Goal: Task Accomplishment & Management: Manage account settings

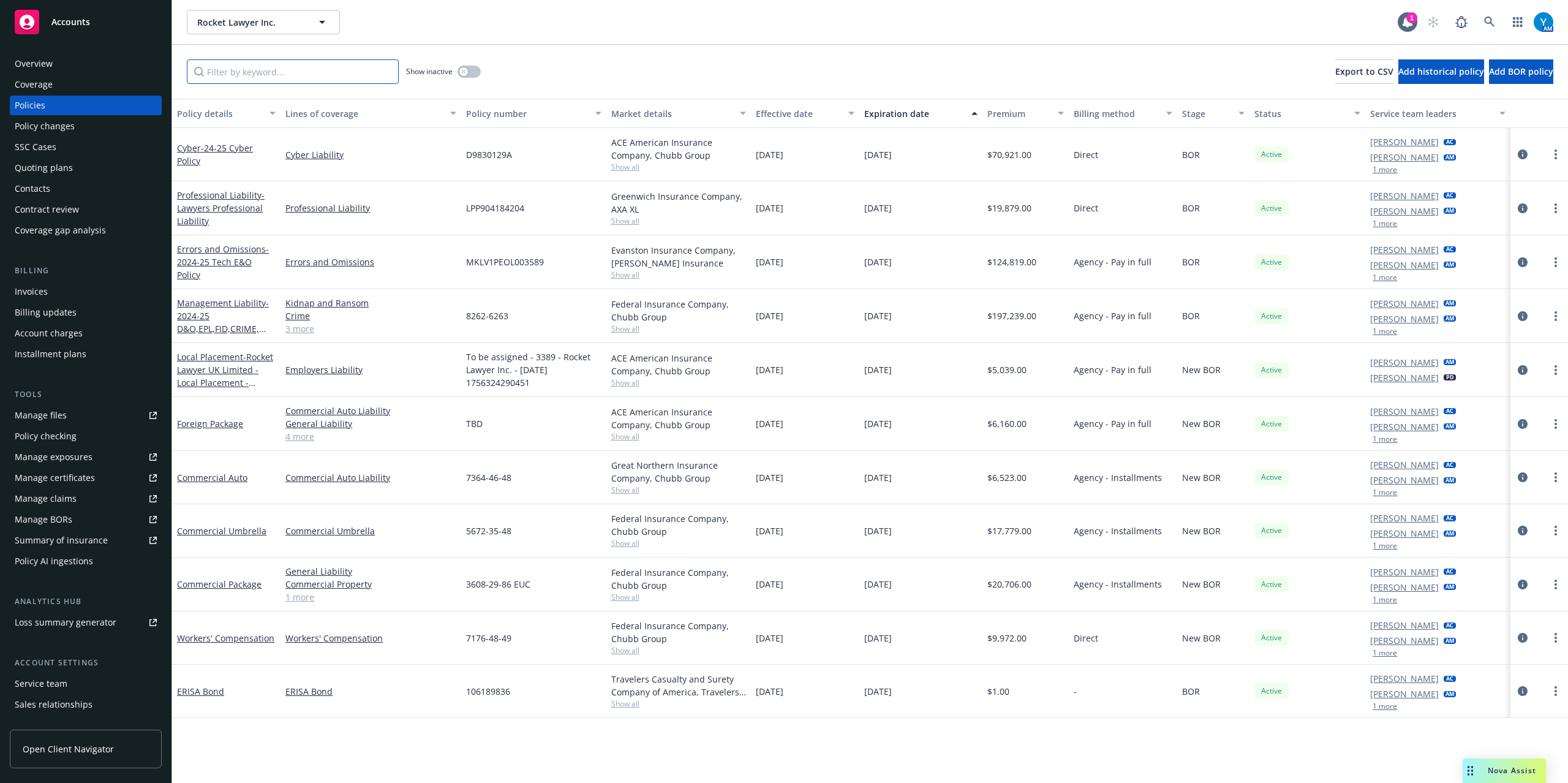
drag, startPoint x: 0, startPoint y: 0, endPoint x: 293, endPoint y: 60, distance: 299.1
click at [288, 60] on input "Filter by keyword..." at bounding box center [292, 71] width 212 height 24
click at [299, 64] on input "Filter by keyword..." at bounding box center [292, 71] width 212 height 24
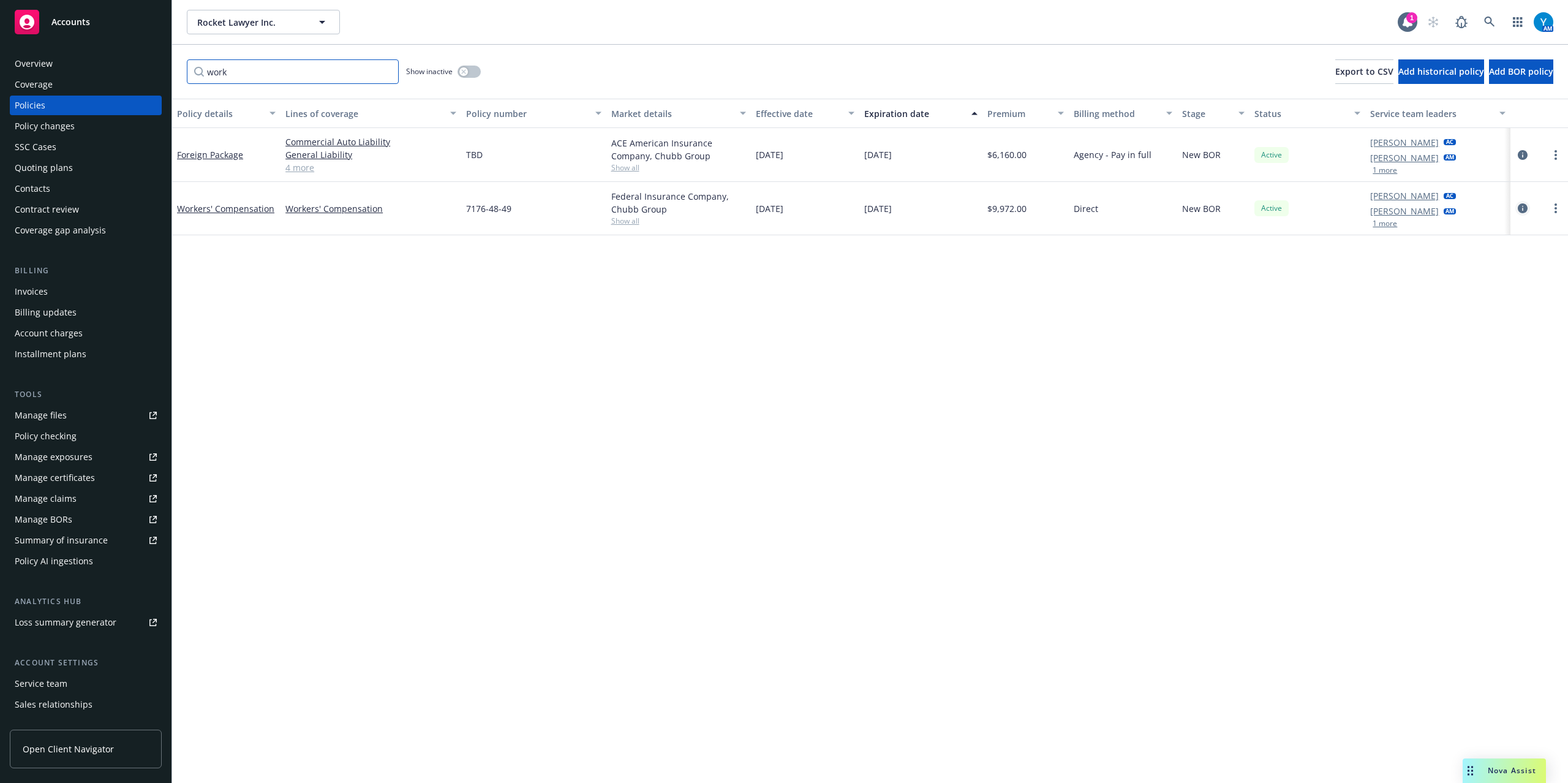
type input "work"
click at [1520, 207] on icon "circleInformation" at bounding box center [1523, 208] width 10 height 10
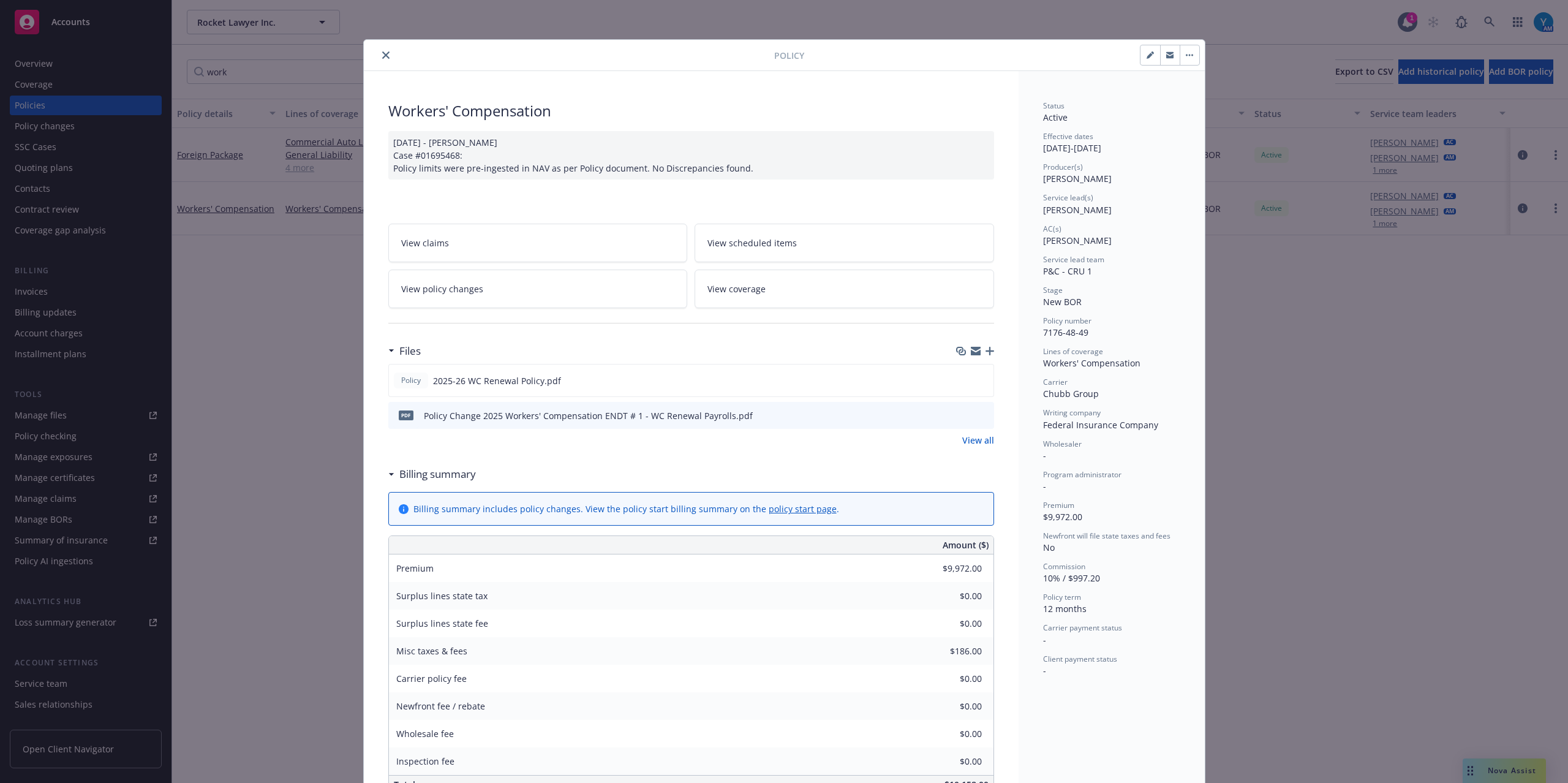
click at [987, 442] on link "View all" at bounding box center [978, 440] width 32 height 13
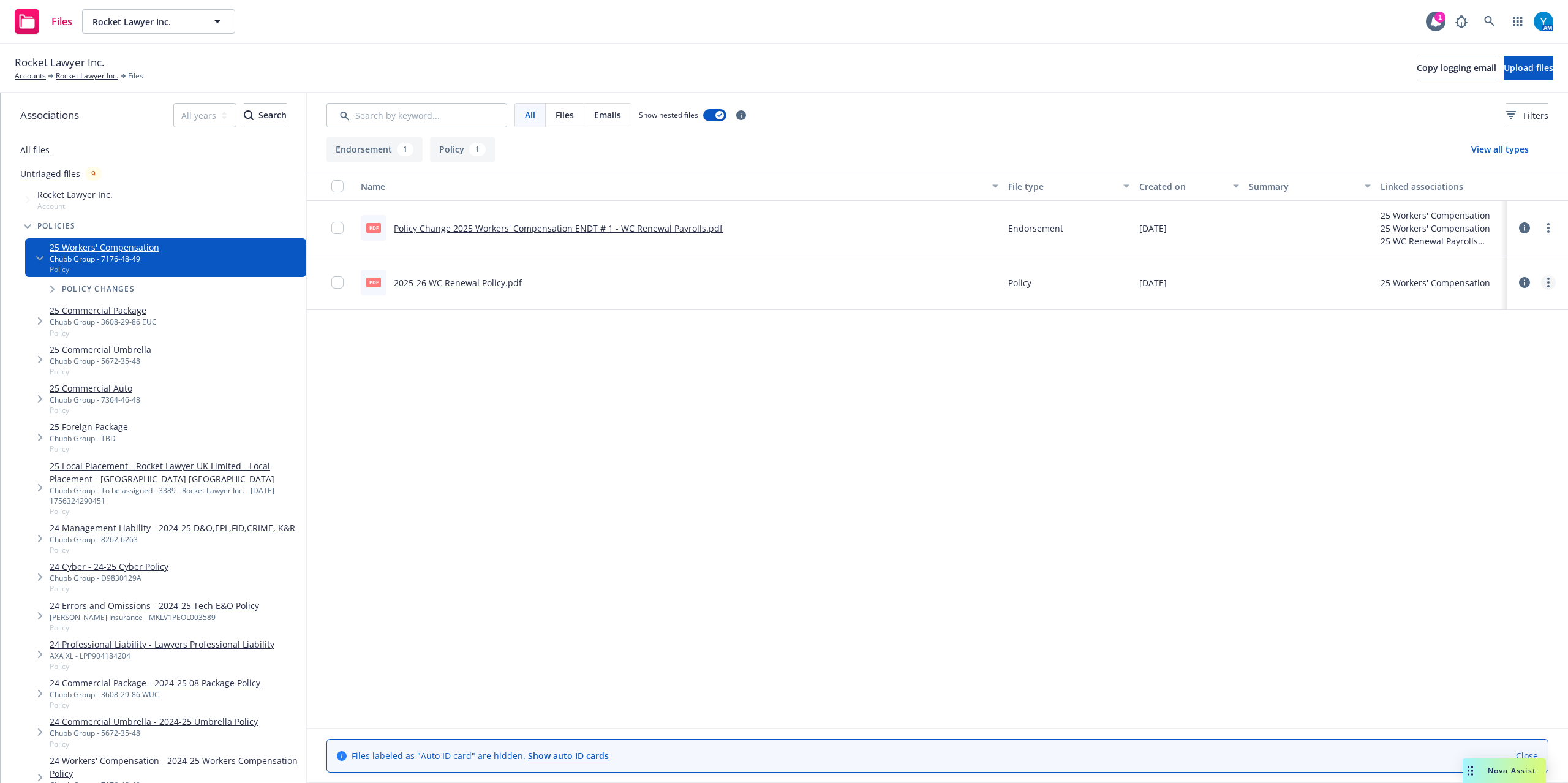
click at [1548, 284] on icon "more" at bounding box center [1548, 282] width 2 height 10
click at [1470, 363] on link "Edit" at bounding box center [1495, 357] width 122 height 24
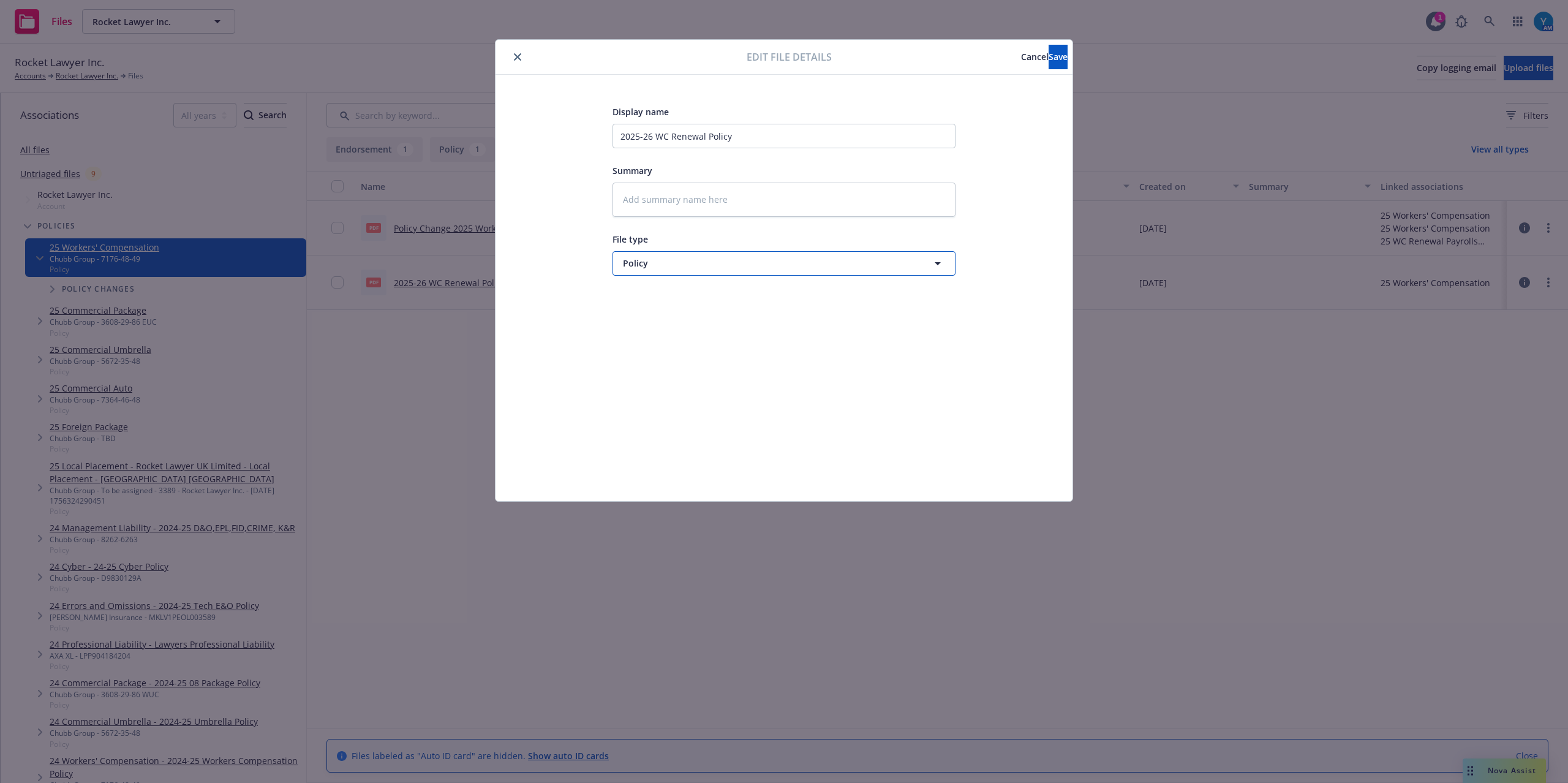
click at [745, 255] on button "Policy" at bounding box center [784, 263] width 343 height 24
type input "other"
drag, startPoint x: 719, startPoint y: 298, endPoint x: 721, endPoint y: 306, distance: 8.2
click at [721, 306] on div "Other" at bounding box center [784, 297] width 327 height 18
click at [1057, 45] on button "Save" at bounding box center [1058, 56] width 19 height 24
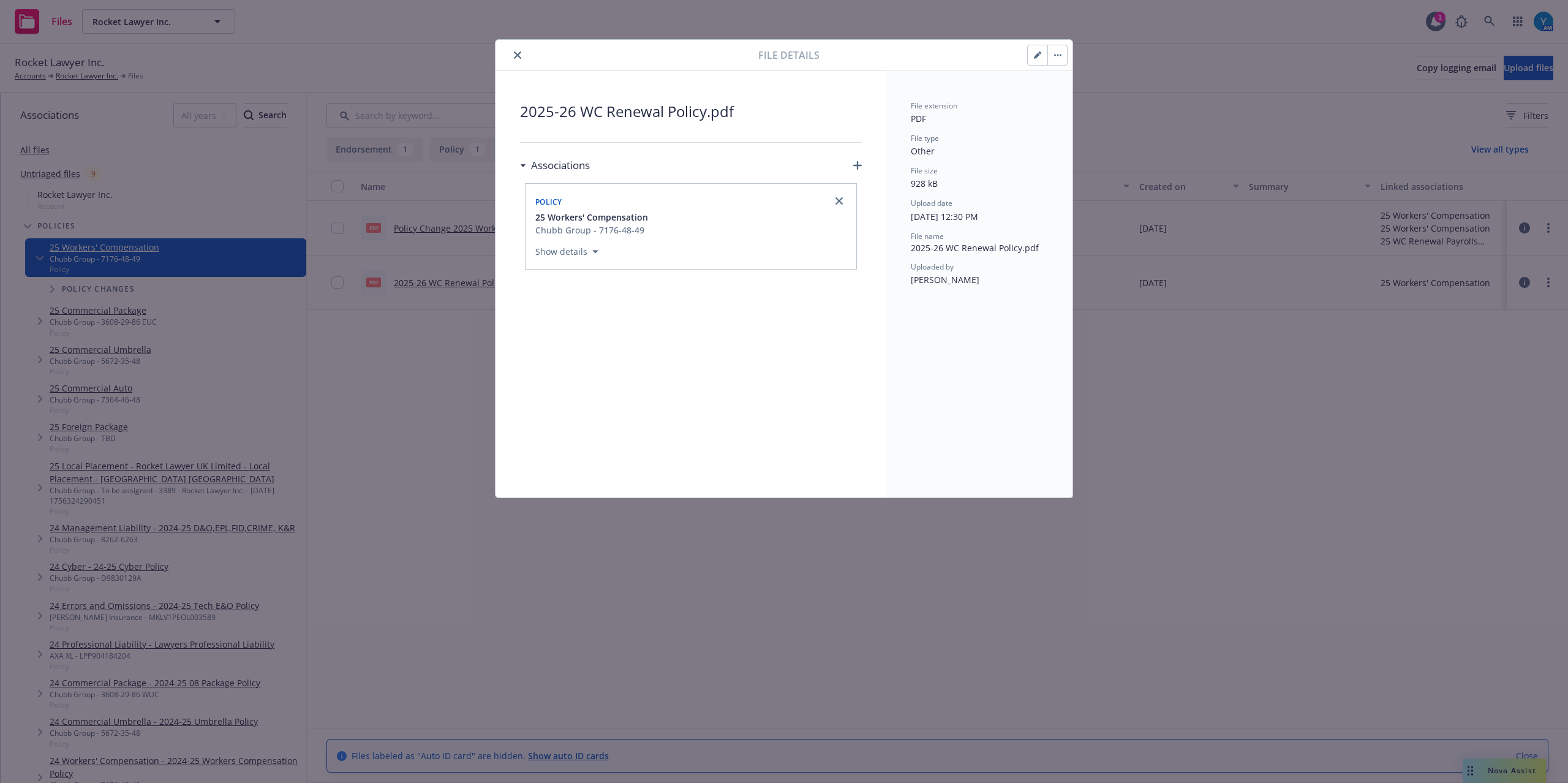
click at [521, 56] on icon "close" at bounding box center [517, 55] width 7 height 7
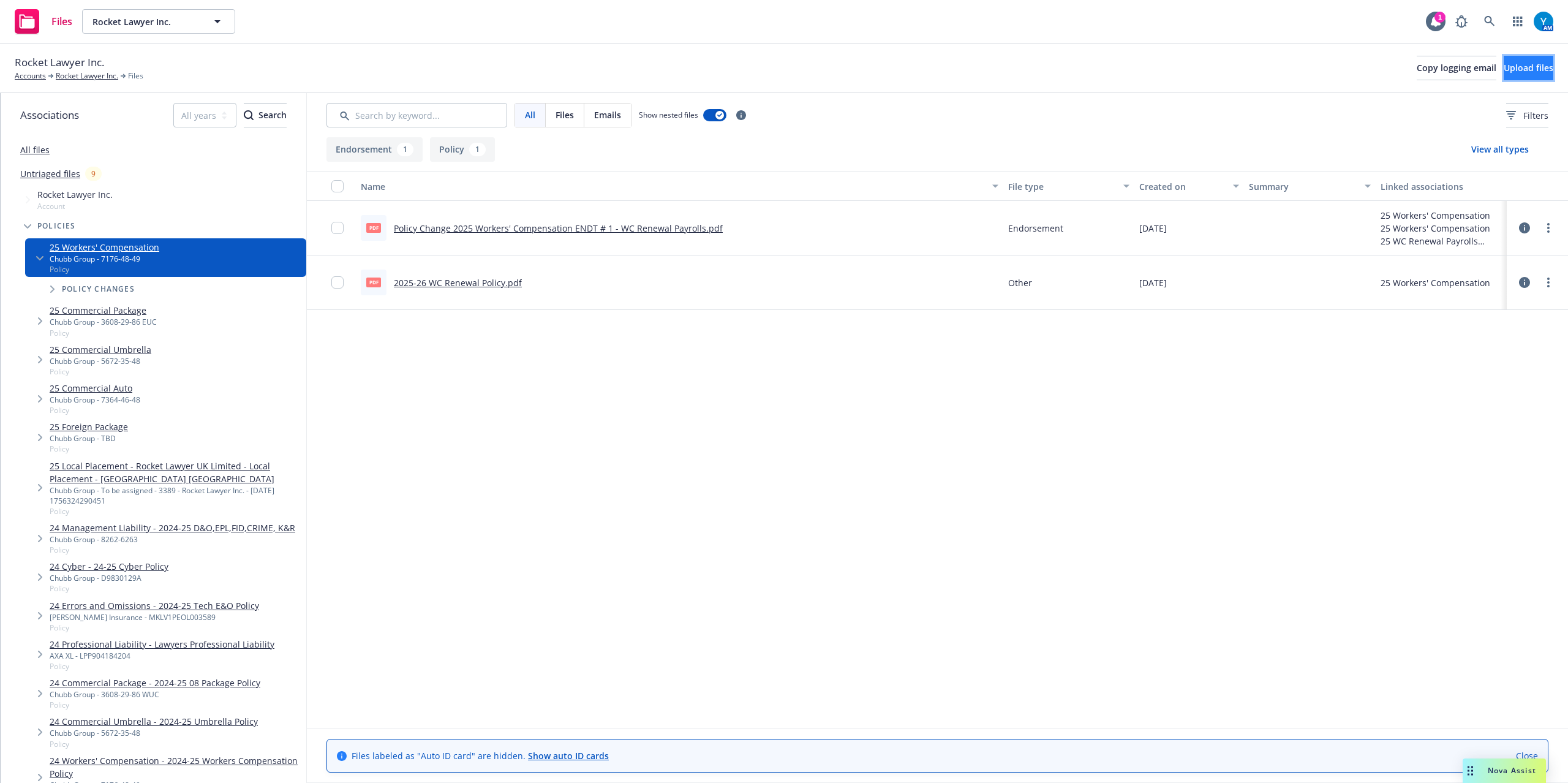
click at [1523, 70] on span "Upload files" at bounding box center [1529, 67] width 50 height 12
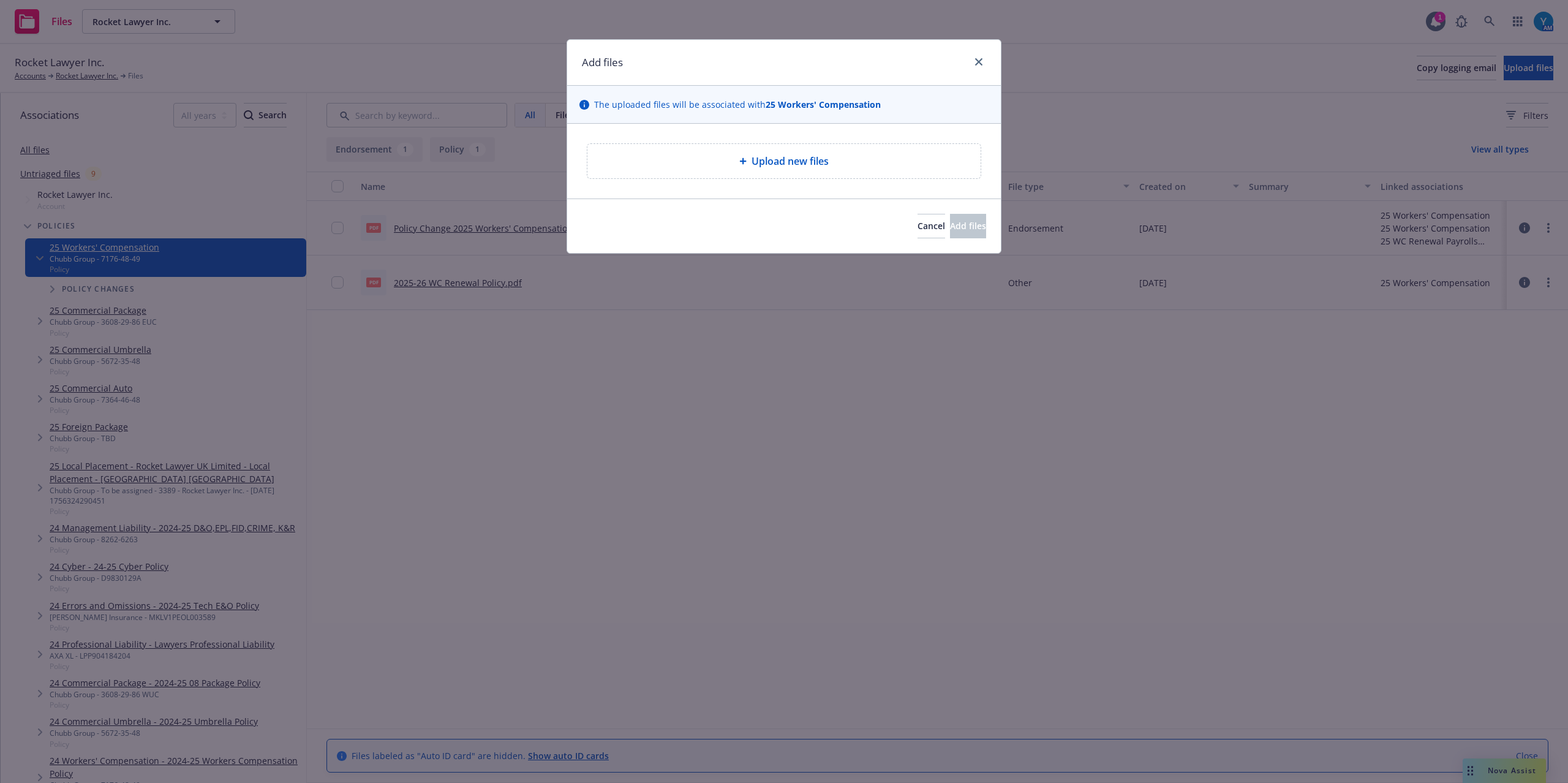
type textarea "x"
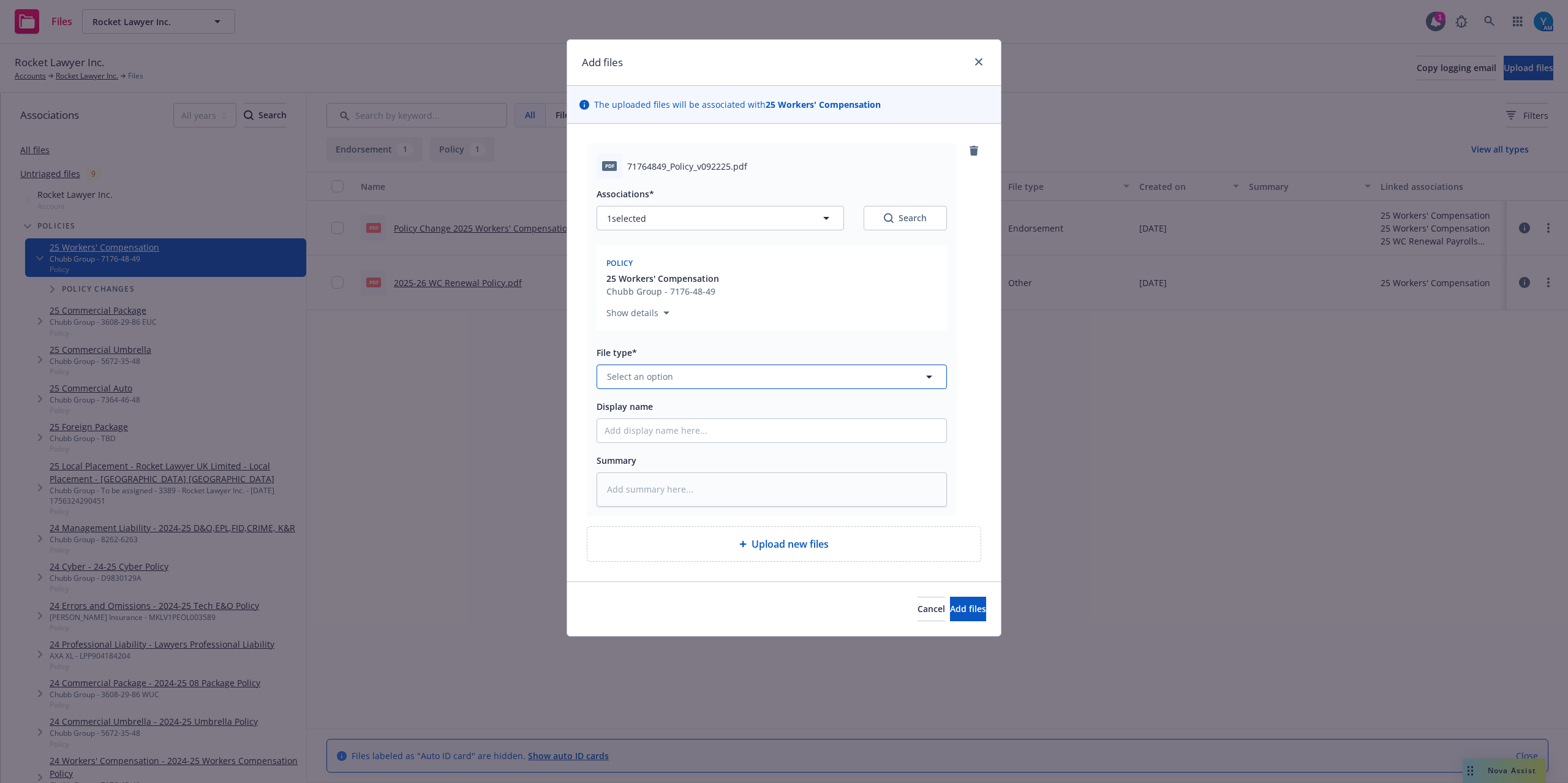
click at [652, 382] on span "Select an option" at bounding box center [640, 377] width 66 height 13
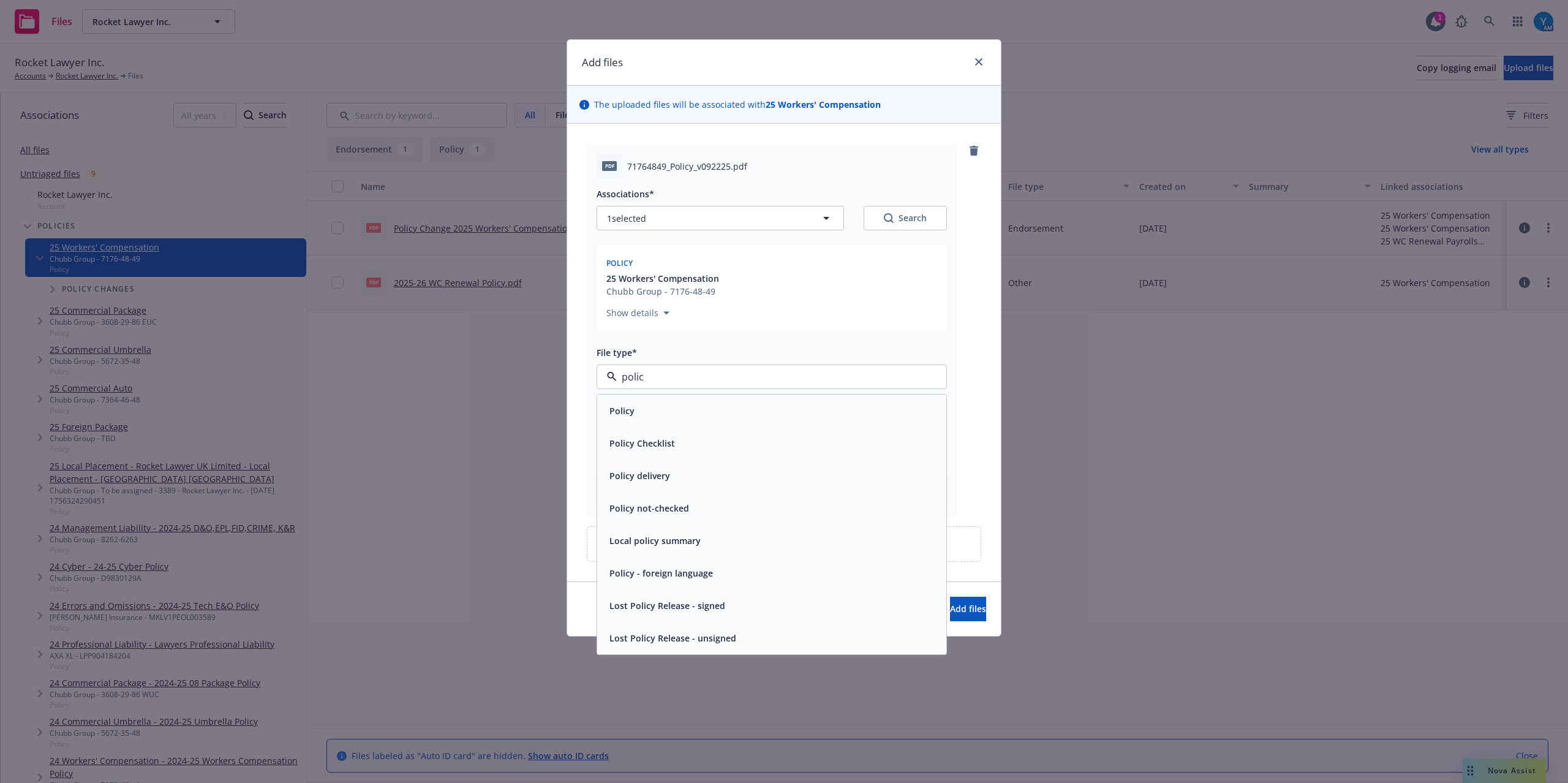
type input "policy"
click at [683, 410] on div "Policy" at bounding box center [772, 410] width 334 height 18
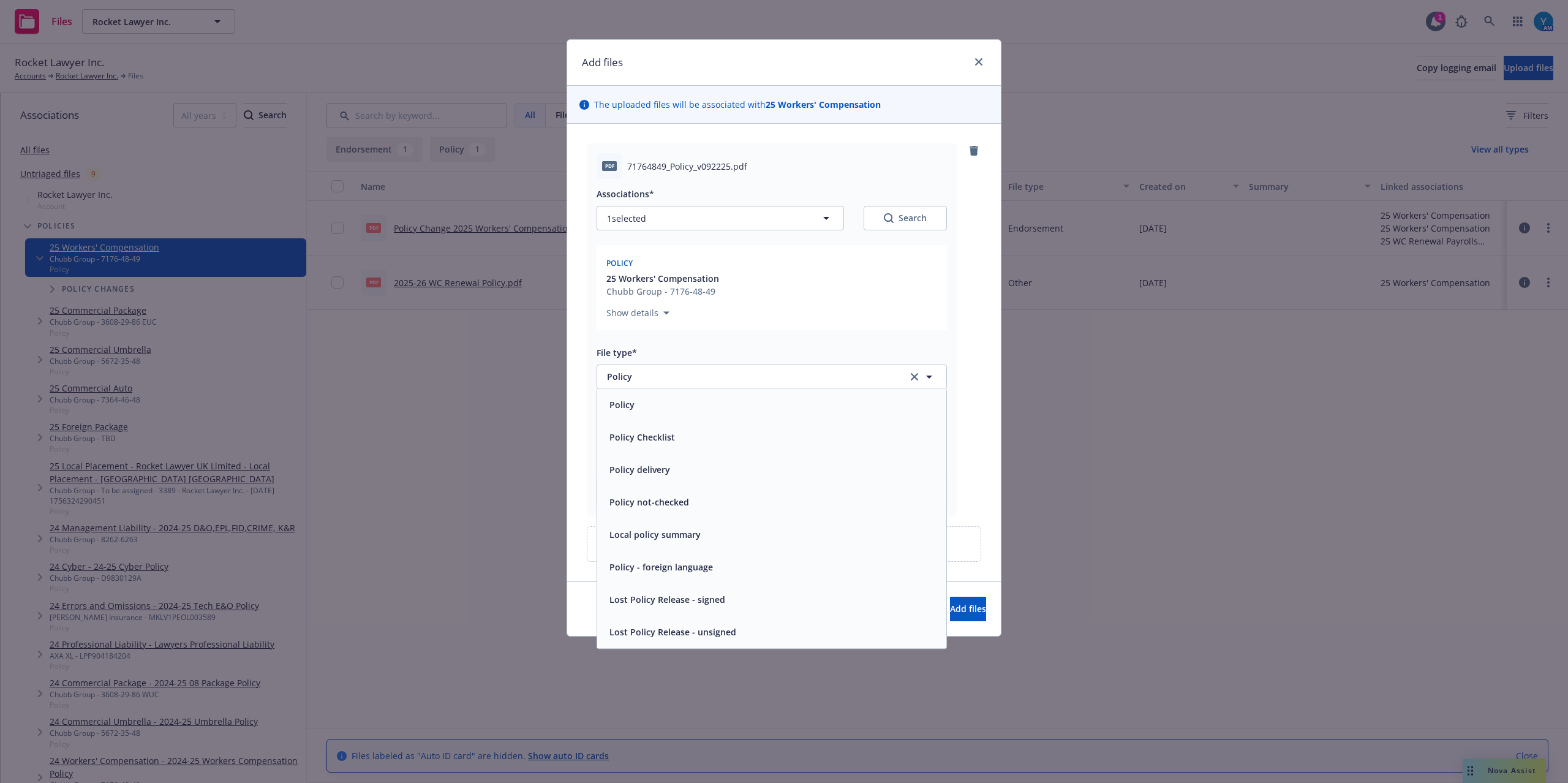
click at [670, 420] on input "Display name" at bounding box center [772, 431] width 349 height 23
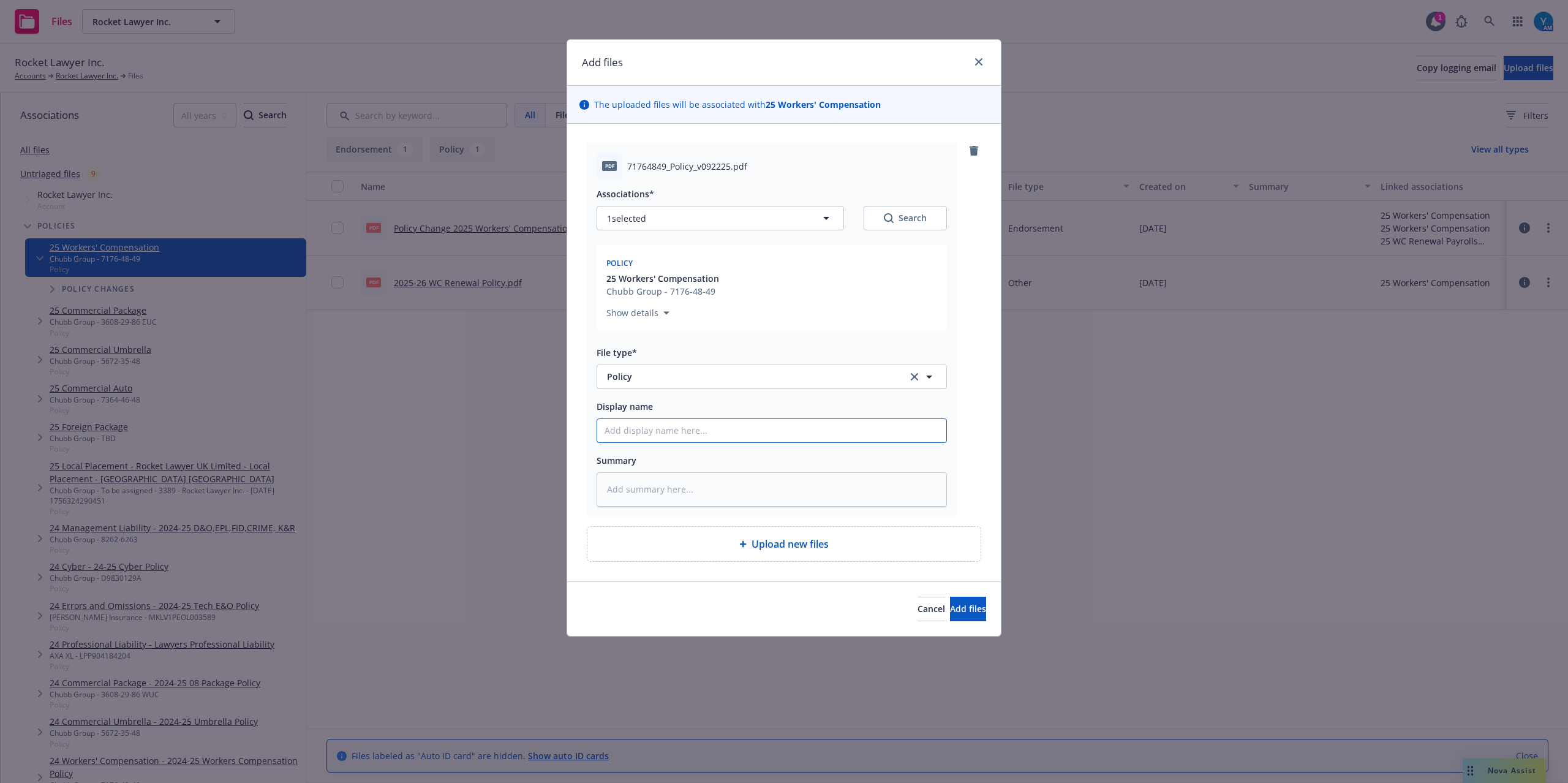
type textarea "x"
type input "2"
type textarea "x"
type input "25"
type textarea "x"
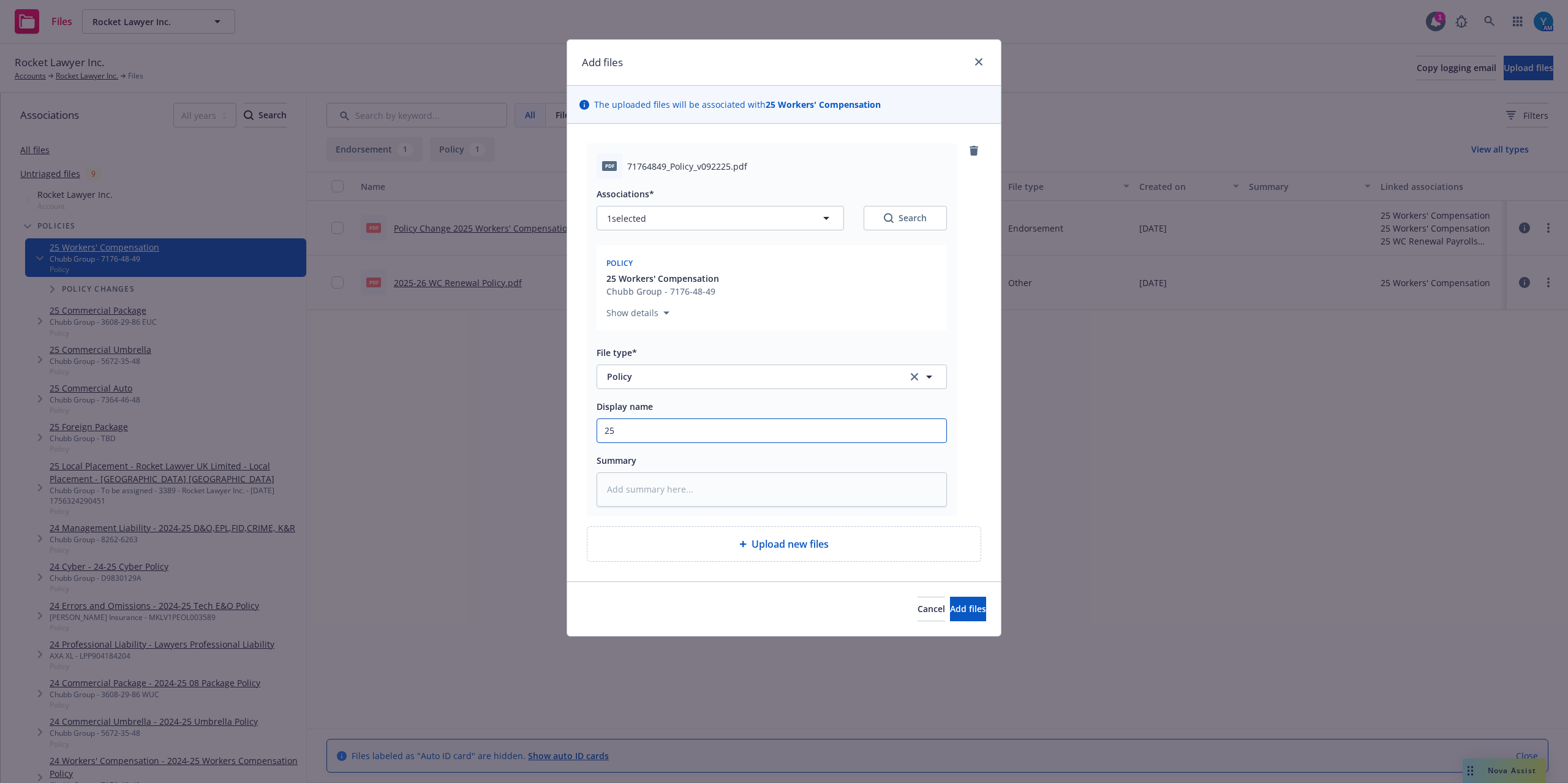
type input "25-"
type textarea "x"
type input "25-2"
type textarea "x"
type input "25-26"
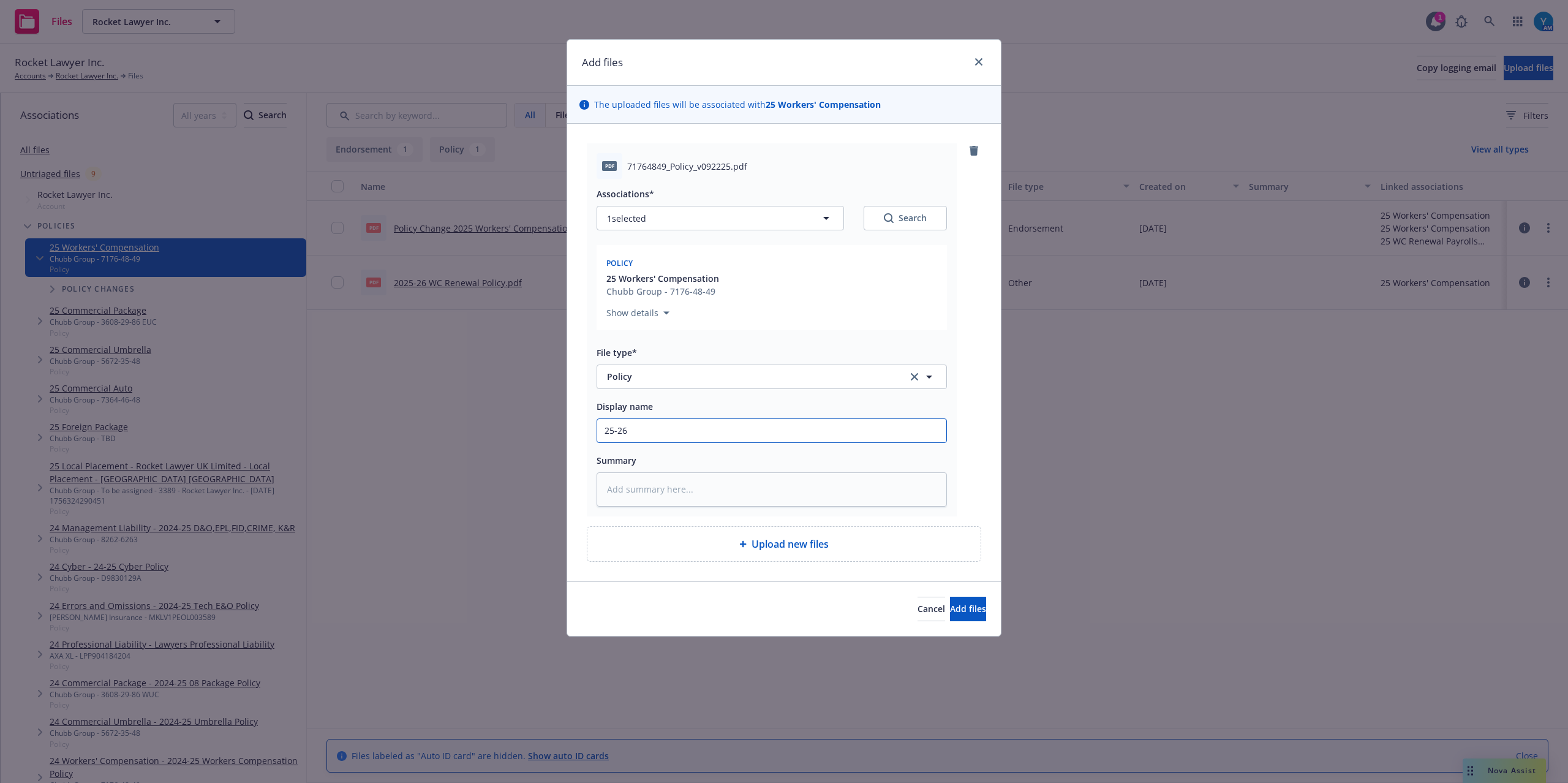
type textarea "x"
type input "25-26"
click at [709, 424] on input "25-26" at bounding box center [772, 431] width 349 height 23
click at [713, 429] on input "25-26" at bounding box center [772, 431] width 349 height 23
type textarea "x"
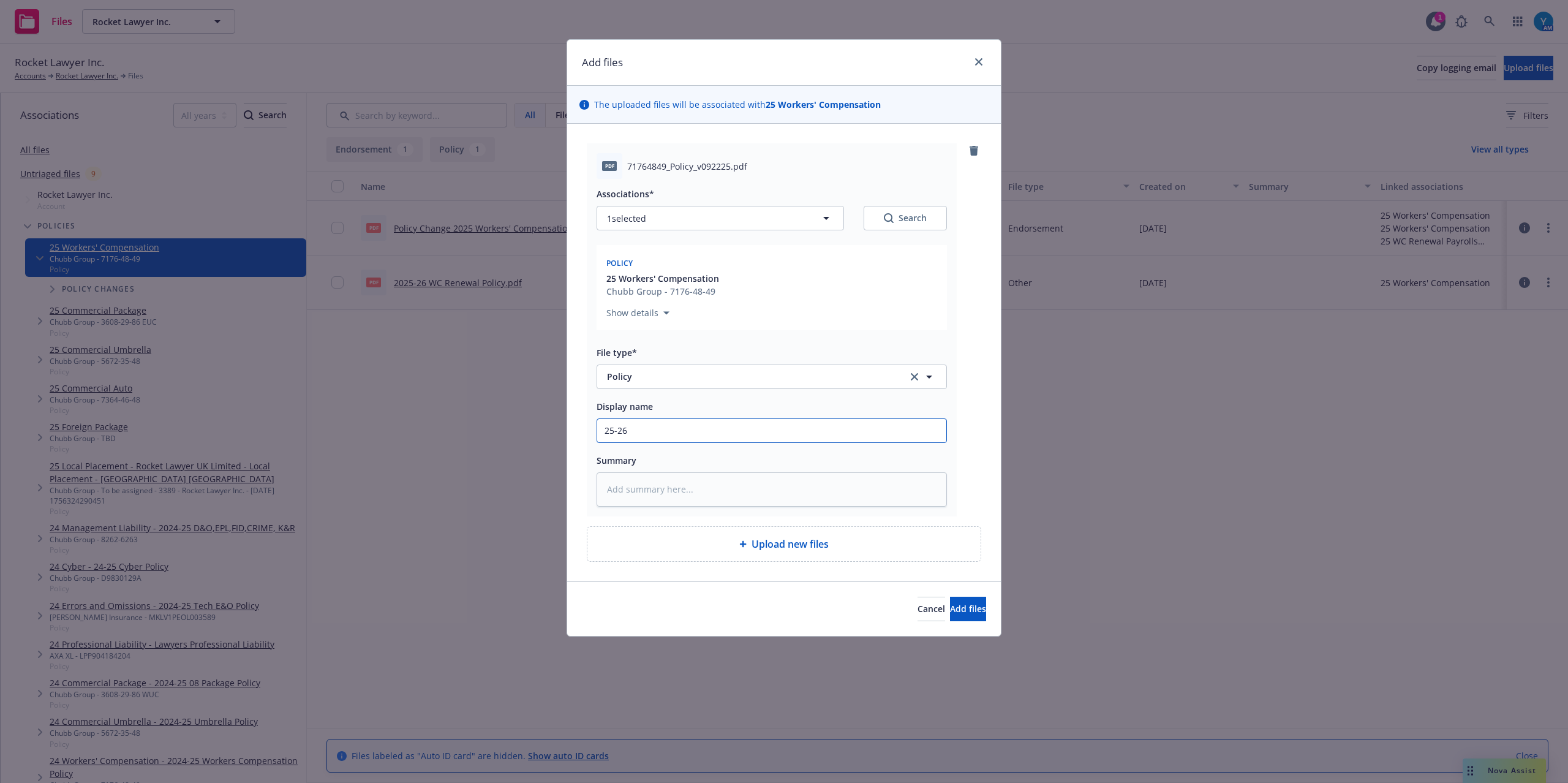
type input "25-26 W"
type textarea "x"
type input "25-26 WC"
type textarea "x"
type input "25-26 WC"
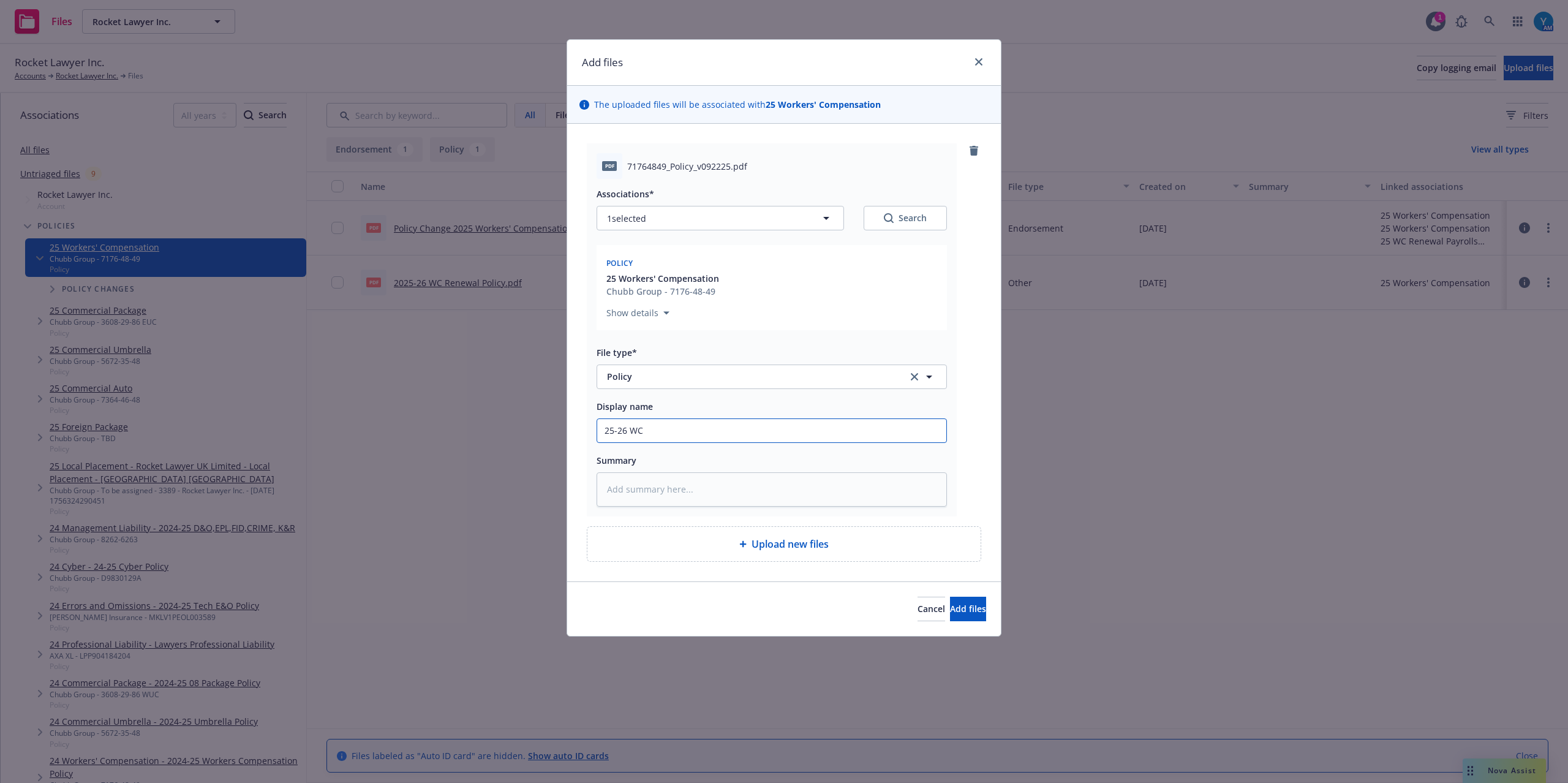
type textarea "x"
type input "25-26 WC P"
type textarea "x"
type input "25-26 WC Po"
type textarea "x"
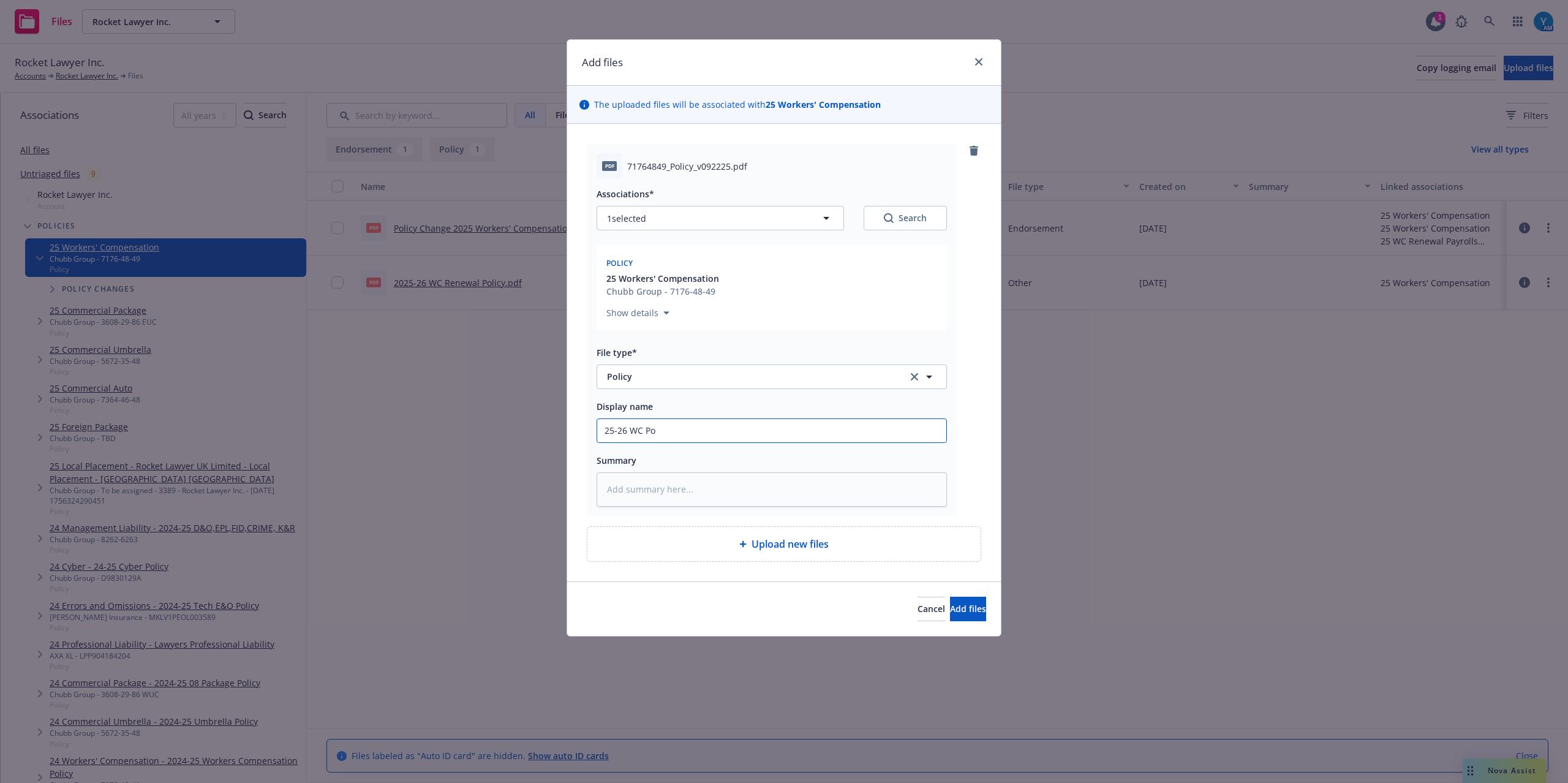
type input "25-26 WC Pol"
type textarea "x"
type input "25-26 [PERSON_NAME]"
type textarea "x"
type input "25-26 [PERSON_NAME]"
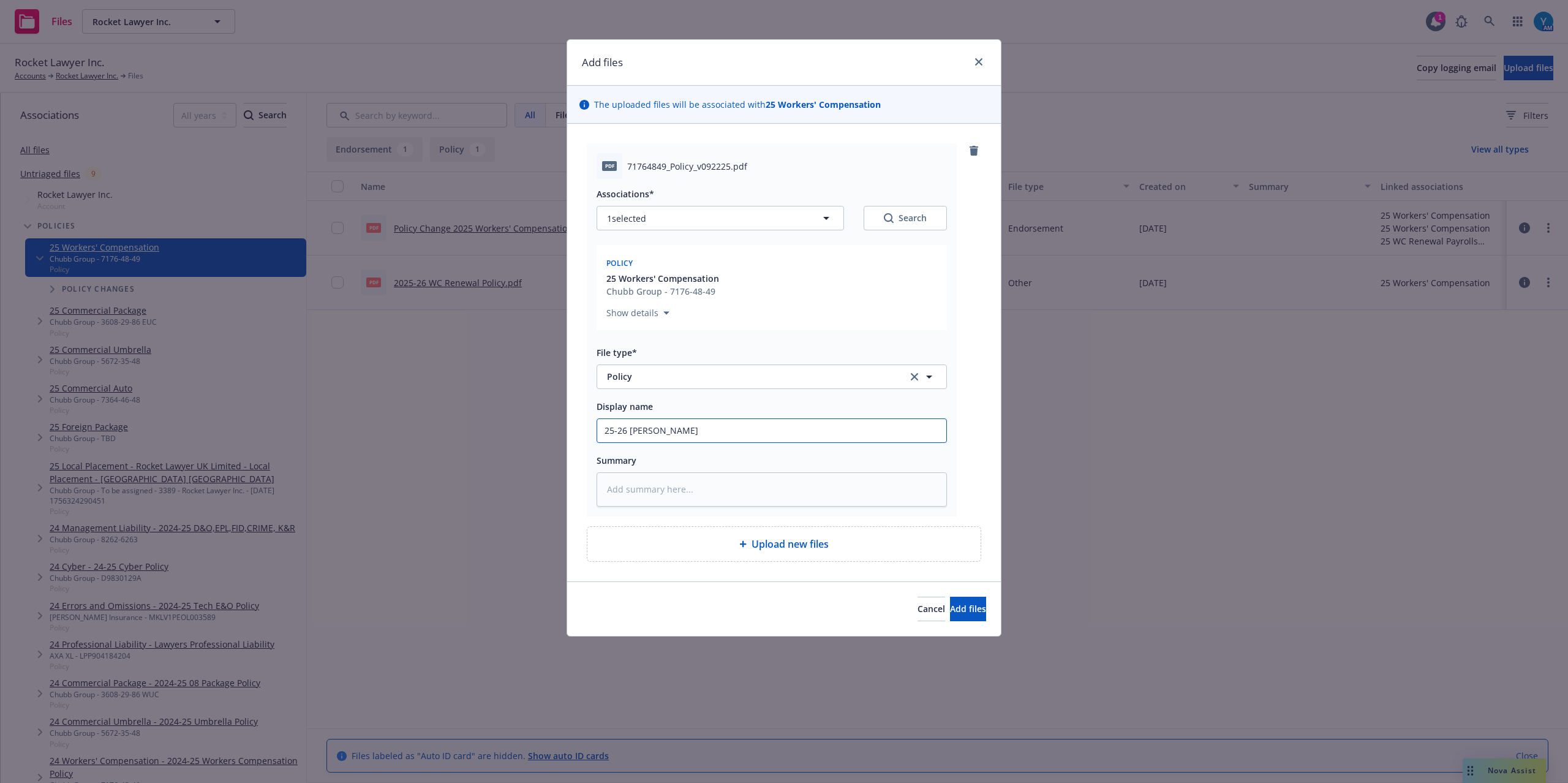
type textarea "x"
type input "25-26 WC Policy"
type textarea "x"
type input "25-26 WC Policy"
click at [966, 611] on button "Add files" at bounding box center [968, 609] width 36 height 24
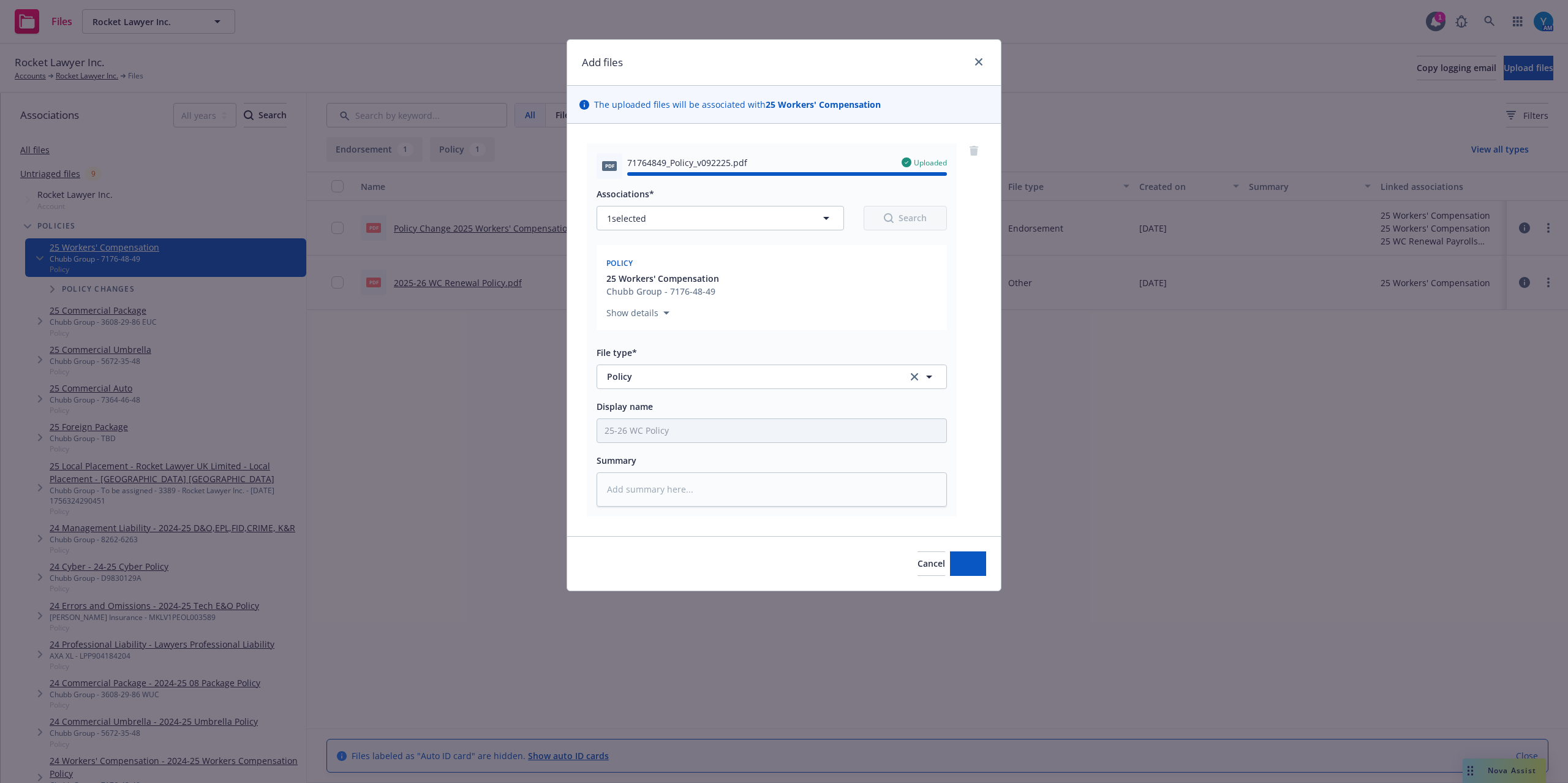
type textarea "x"
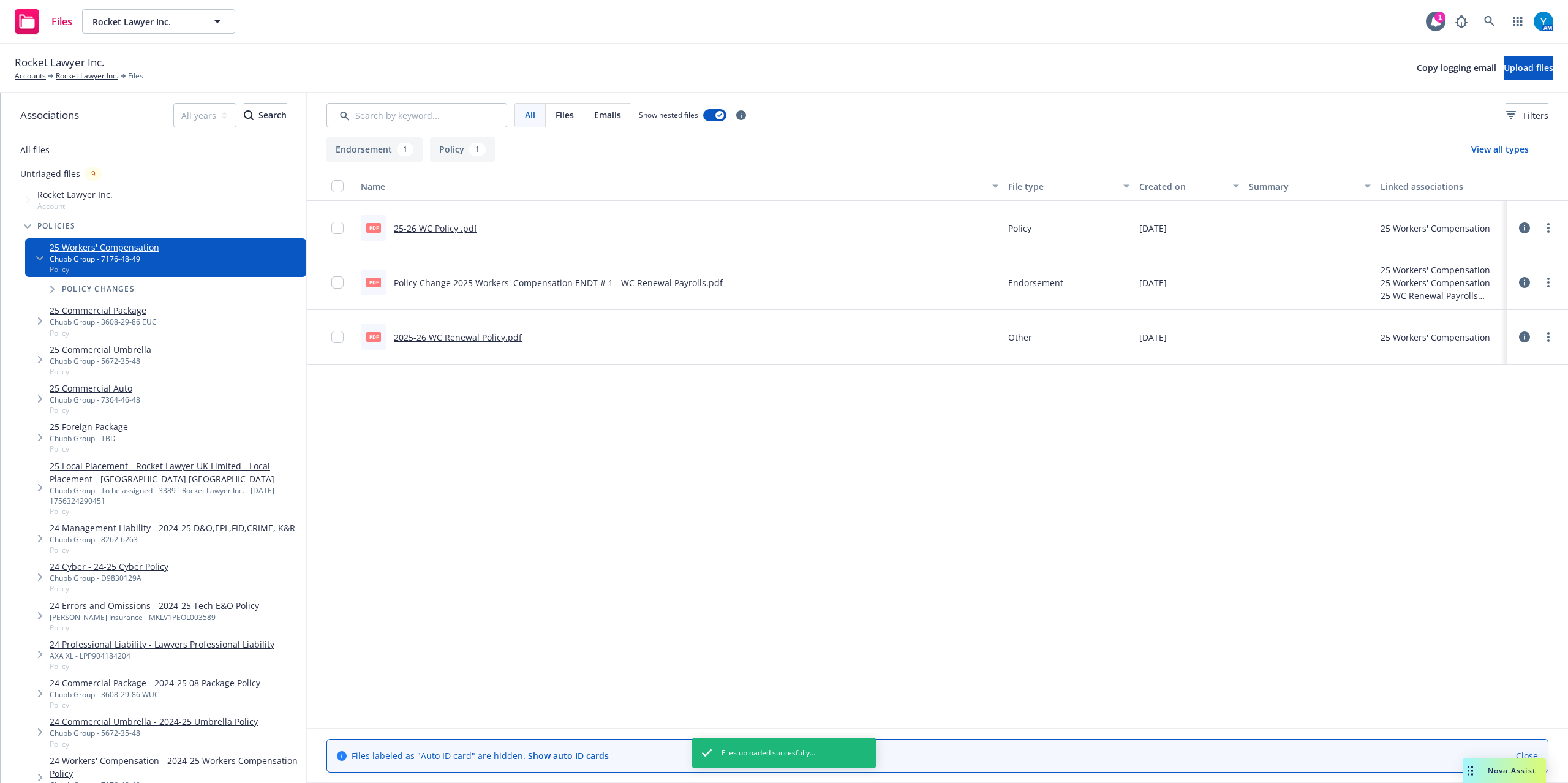
click at [84, 66] on span "Rocket Lawyer Inc." at bounding box center [59, 63] width 89 height 16
click at [86, 77] on link "Rocket Lawyer Inc." at bounding box center [87, 76] width 63 height 11
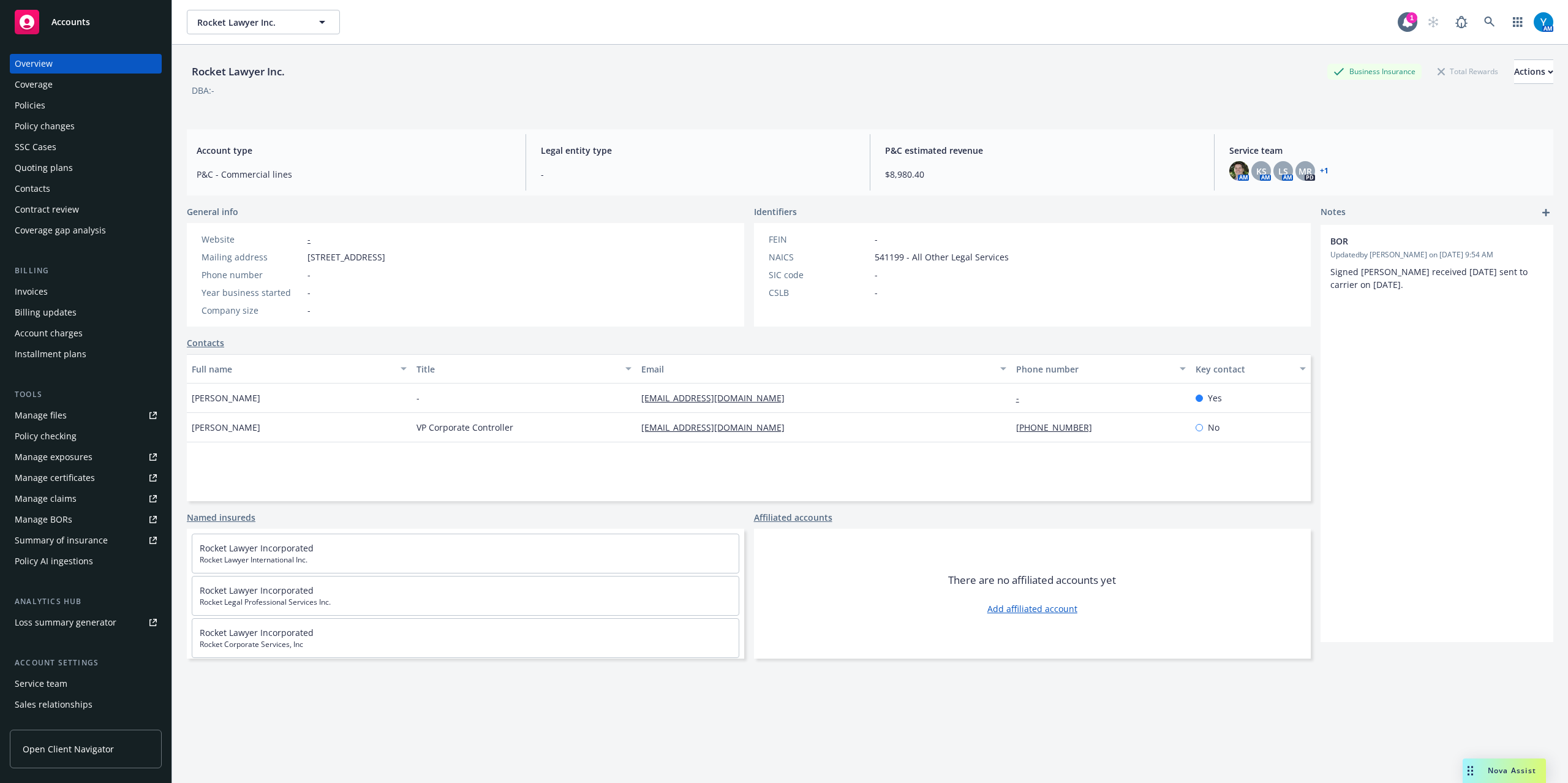
drag, startPoint x: 55, startPoint y: 104, endPoint x: 1475, endPoint y: 88, distance: 1420.1
click at [57, 104] on div "Policies" at bounding box center [86, 105] width 142 height 20
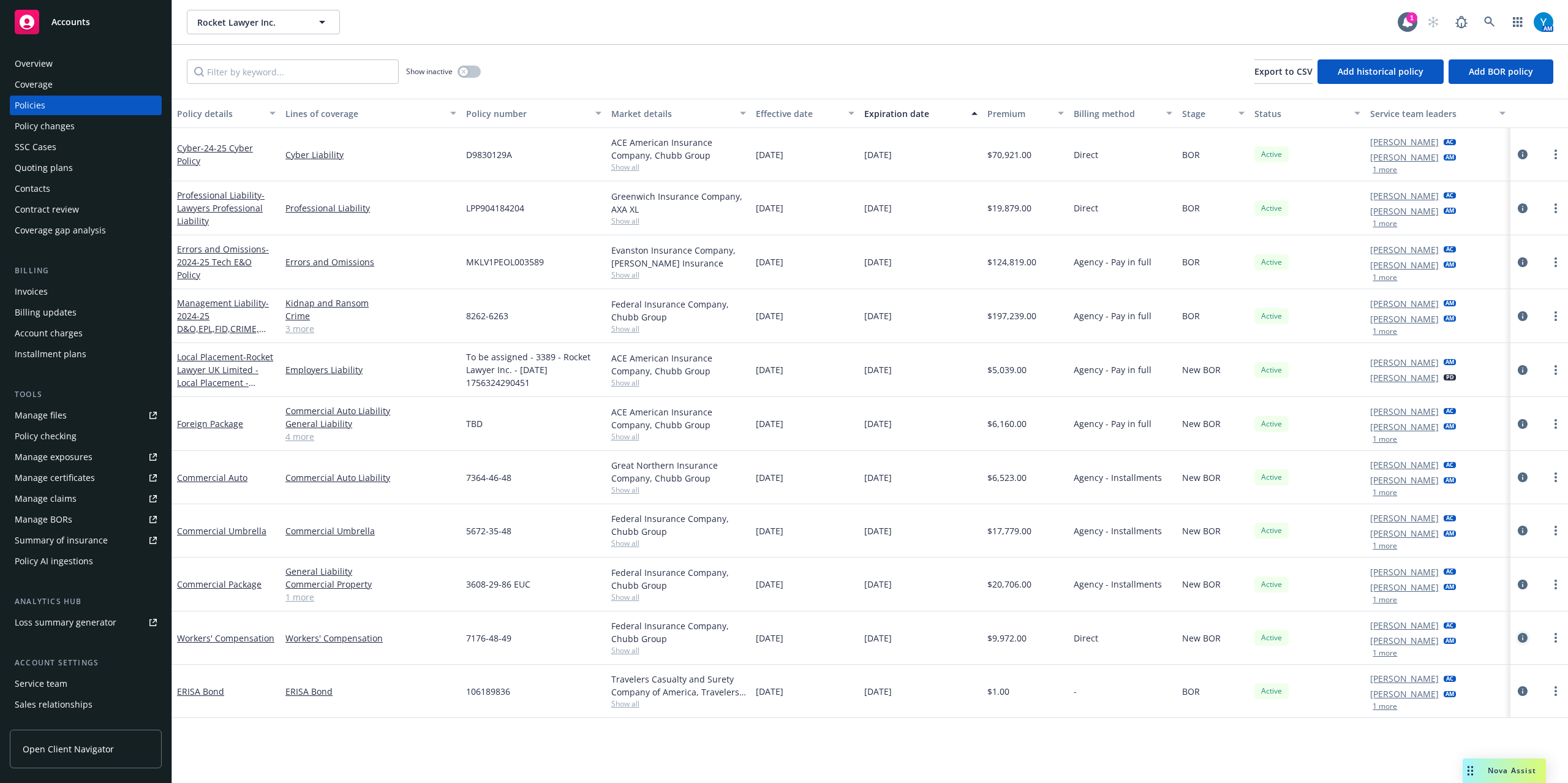
click at [1520, 638] on icon "circleInformation" at bounding box center [1523, 638] width 10 height 10
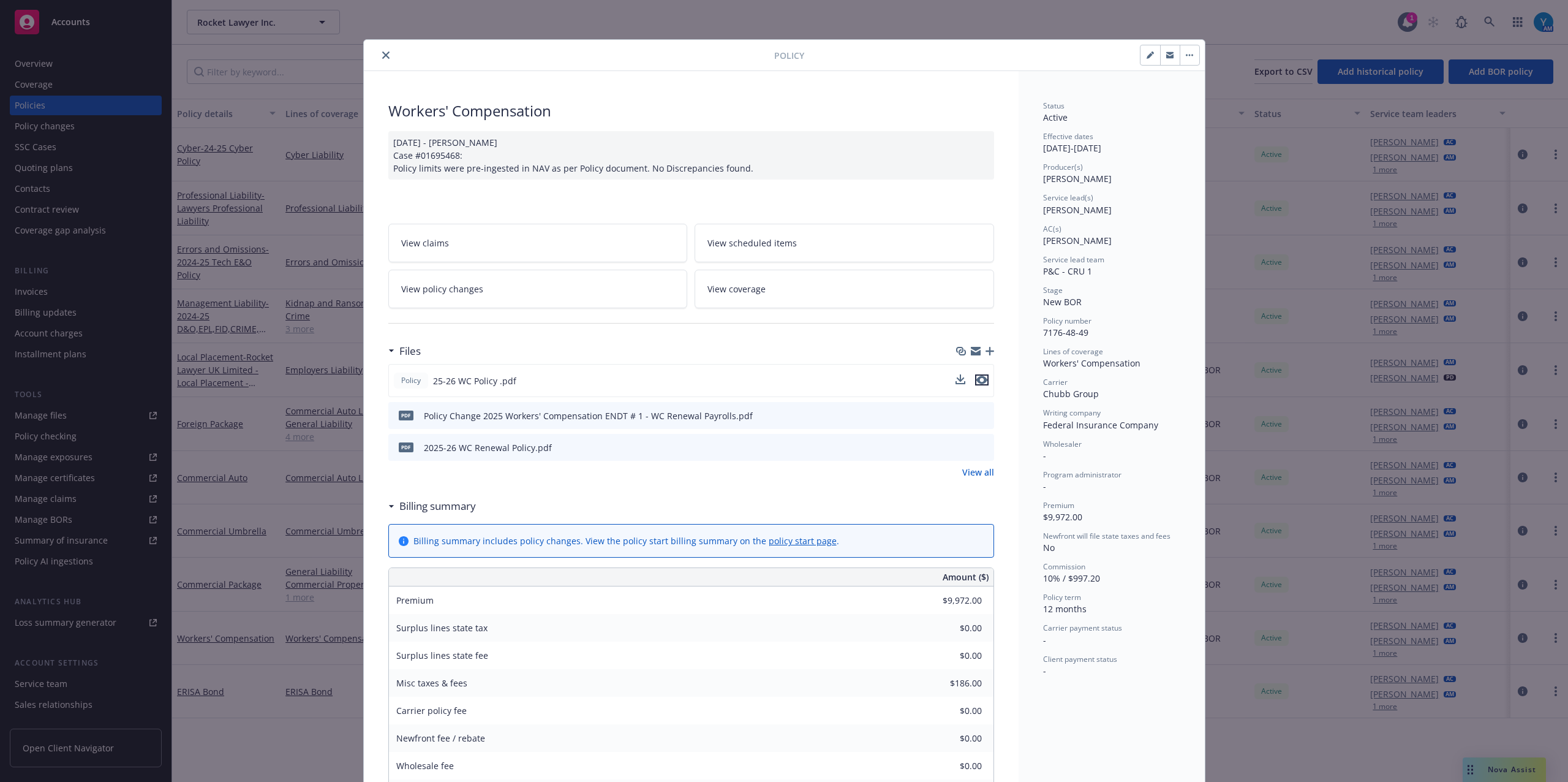
click at [978, 382] on icon "preview file" at bounding box center [982, 380] width 11 height 9
click at [978, 420] on button at bounding box center [984, 416] width 11 height 12
click at [977, 415] on icon "preview file" at bounding box center [983, 414] width 11 height 9
drag, startPoint x: 487, startPoint y: 289, endPoint x: 501, endPoint y: 285, distance: 14.6
click at [487, 289] on link "View policy changes" at bounding box center [538, 288] width 299 height 38
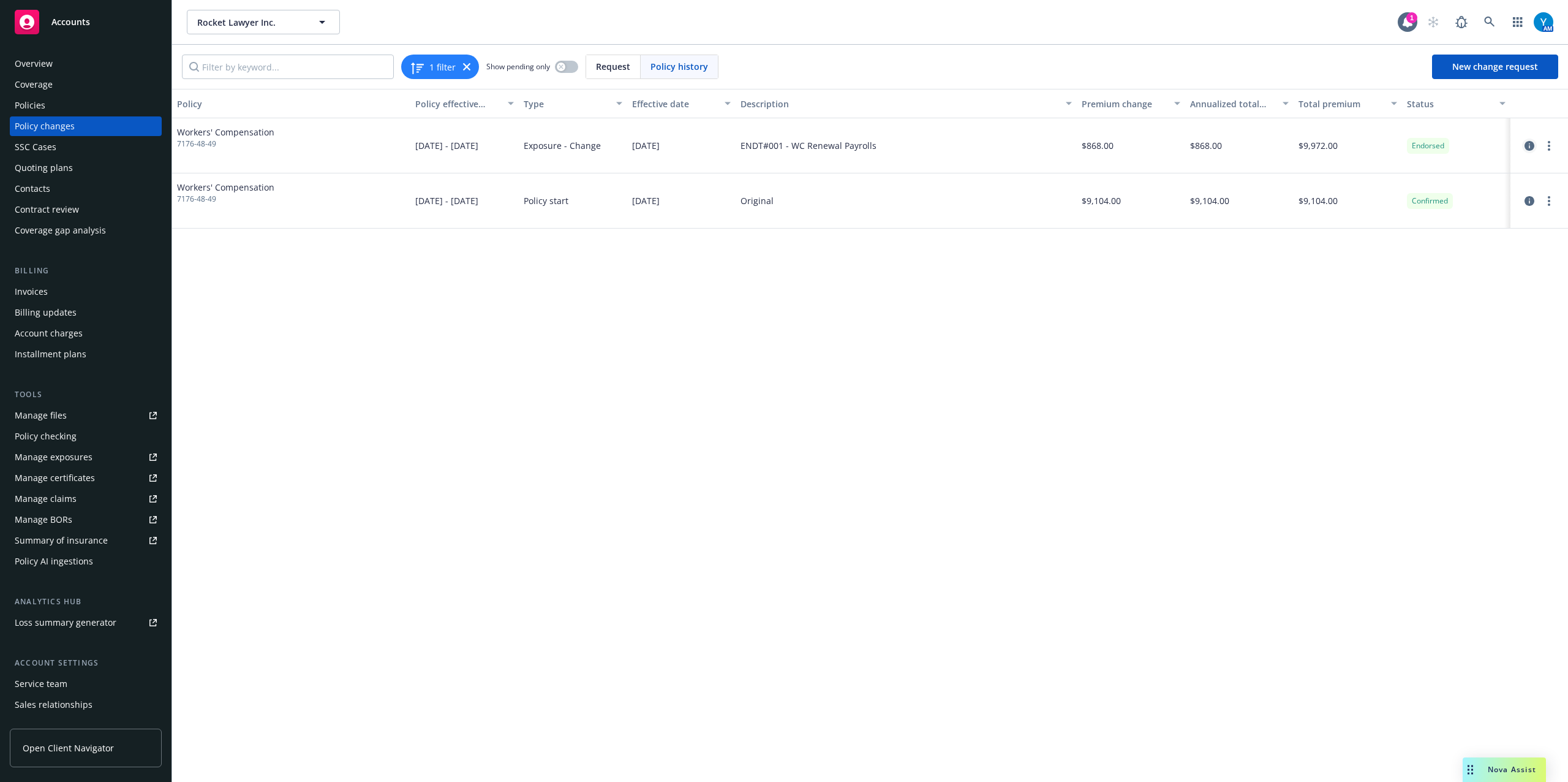
click at [1520, 142] on div at bounding box center [1539, 145] width 48 height 15
click at [1527, 142] on icon "circleInformation" at bounding box center [1530, 145] width 10 height 10
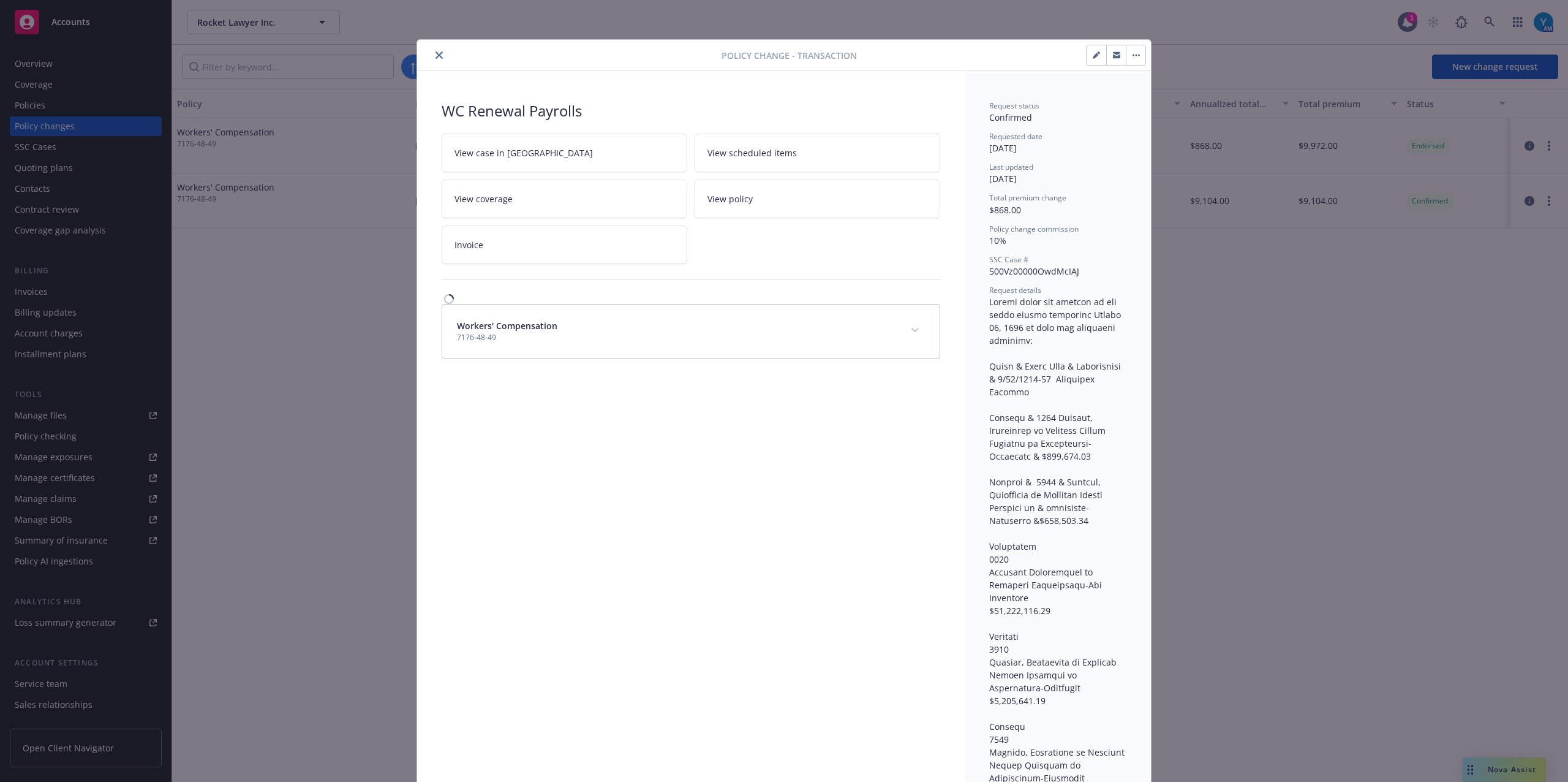
scroll to position [37, 0]
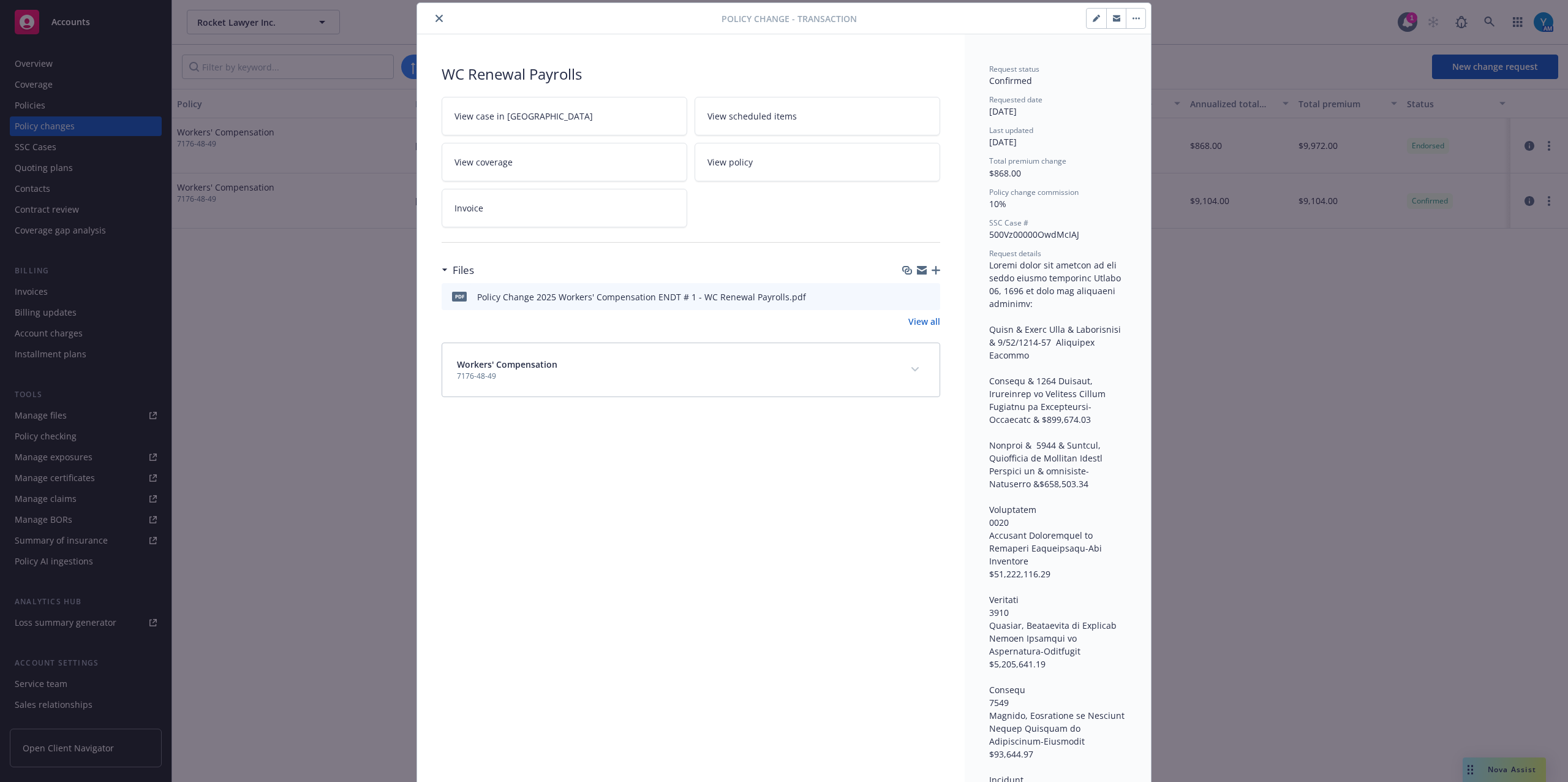
click at [920, 323] on link "View all" at bounding box center [924, 321] width 32 height 12
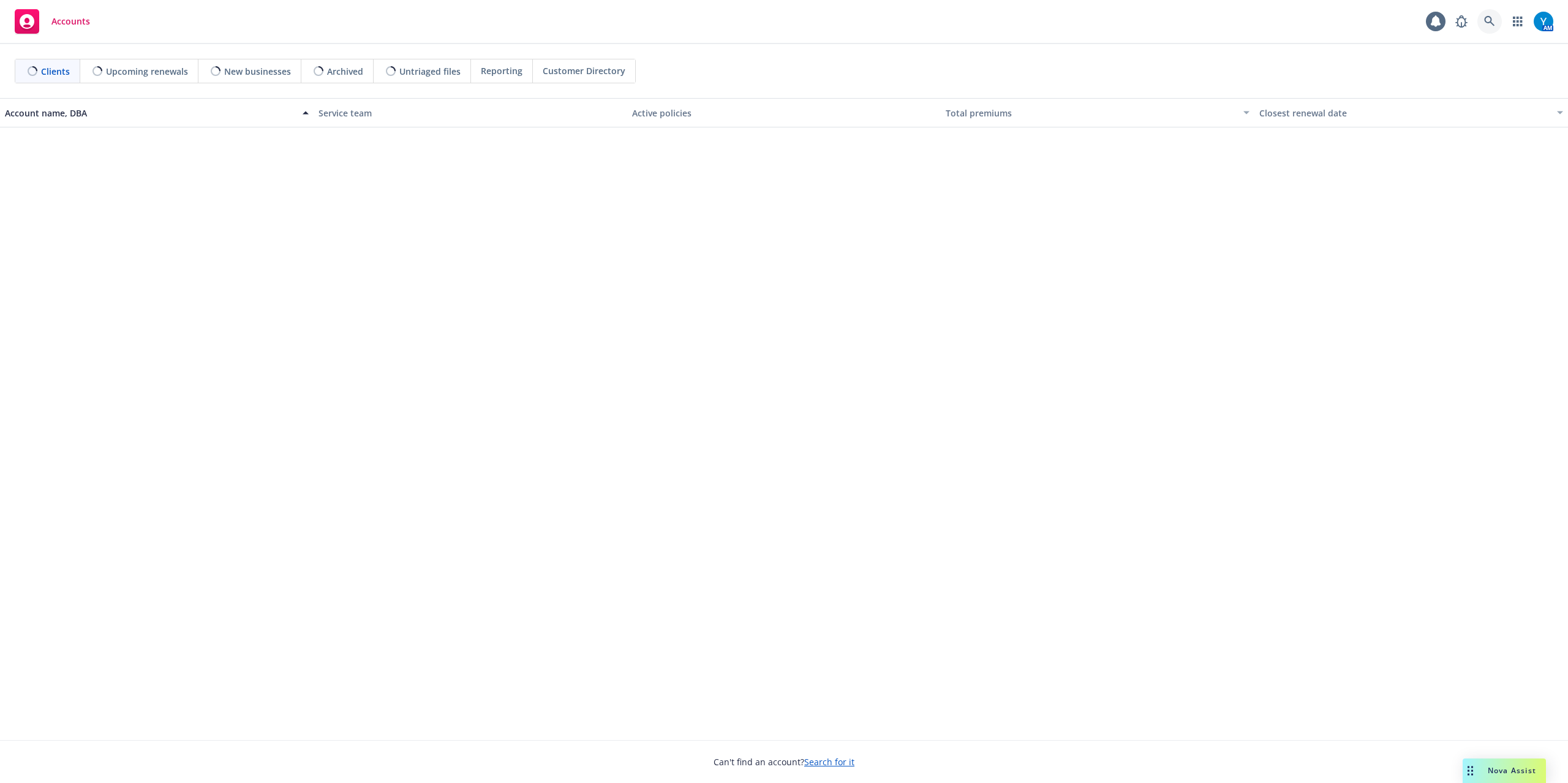
click at [1488, 19] on icon at bounding box center [1490, 21] width 11 height 11
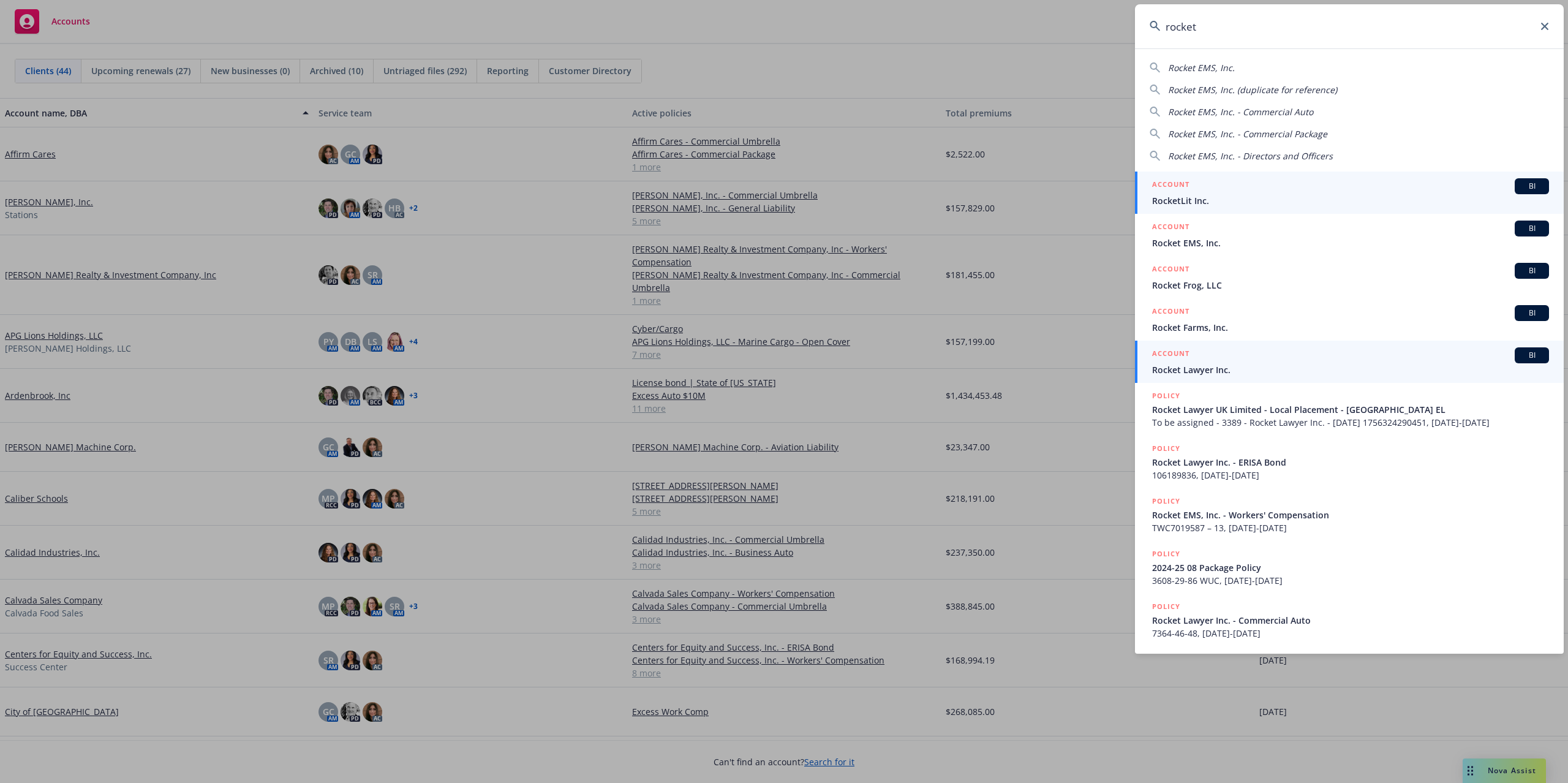
type input "rocket"
click at [1222, 369] on span "Rocket Lawyer Inc." at bounding box center [1351, 370] width 397 height 13
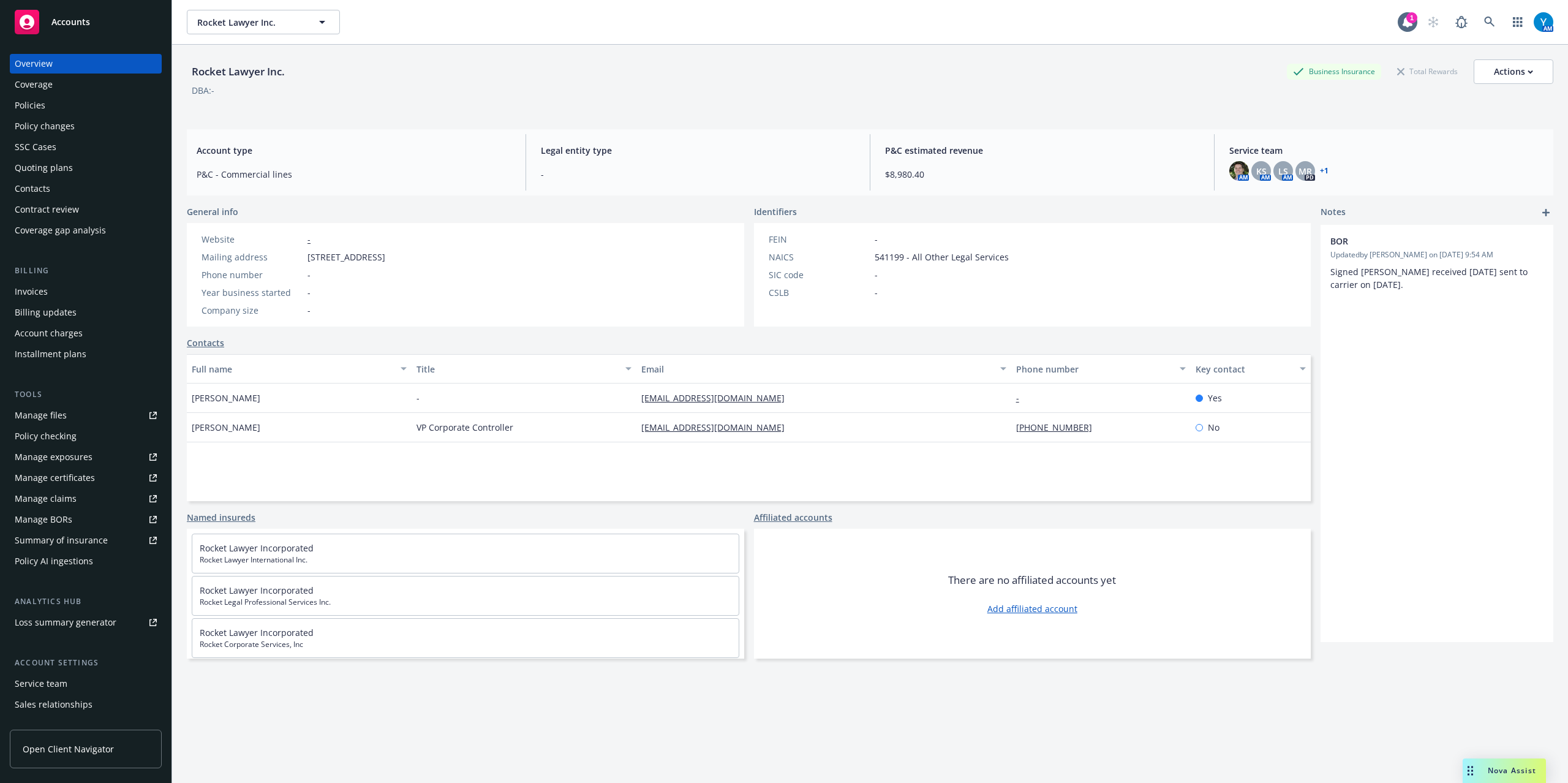
click at [41, 104] on div "Policies" at bounding box center [30, 105] width 30 height 20
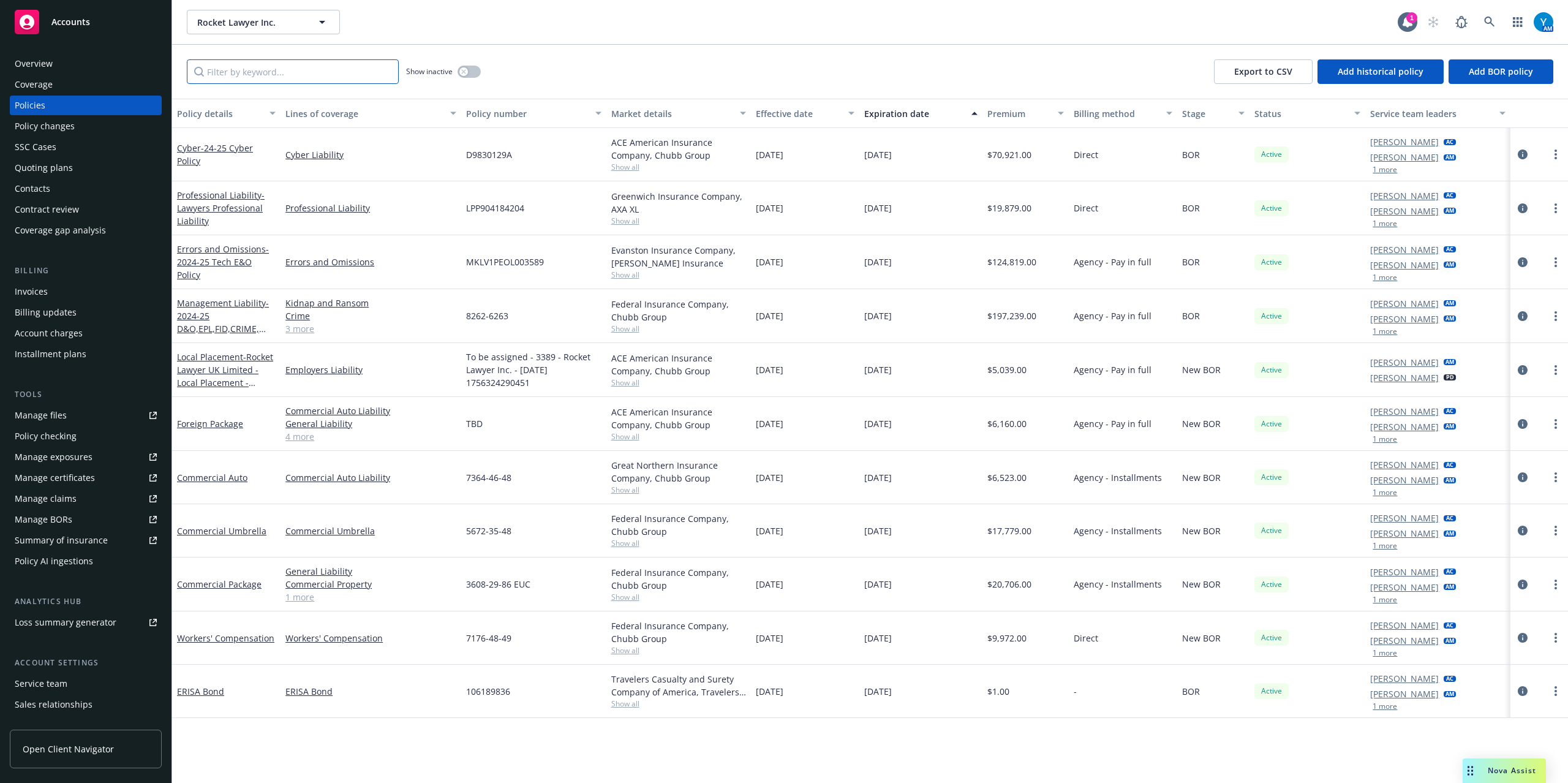
click at [292, 70] on input "Filter by keyword..." at bounding box center [292, 71] width 212 height 24
click at [1527, 640] on icon "circleInformation" at bounding box center [1523, 638] width 10 height 10
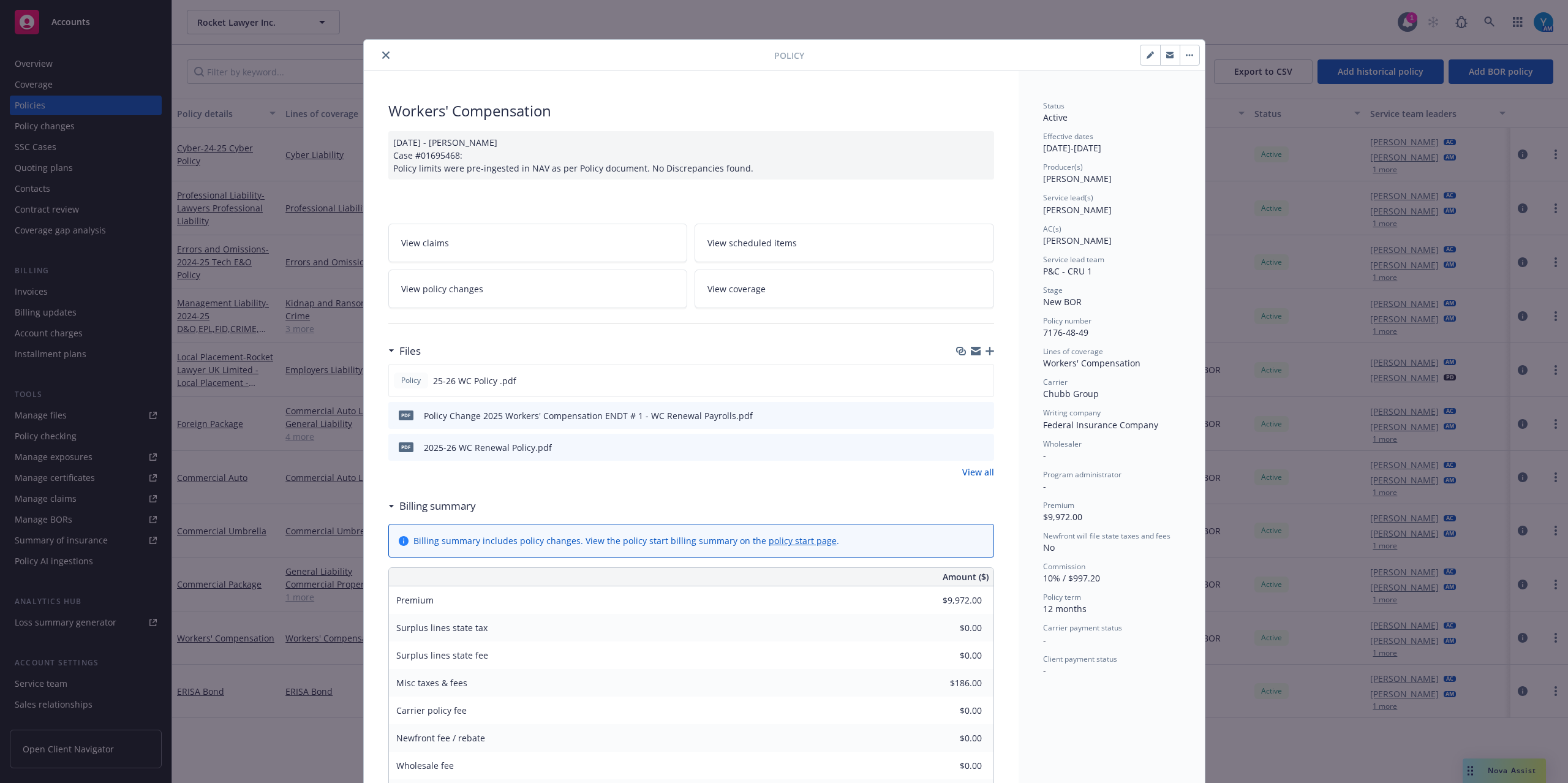
scroll to position [447, 0]
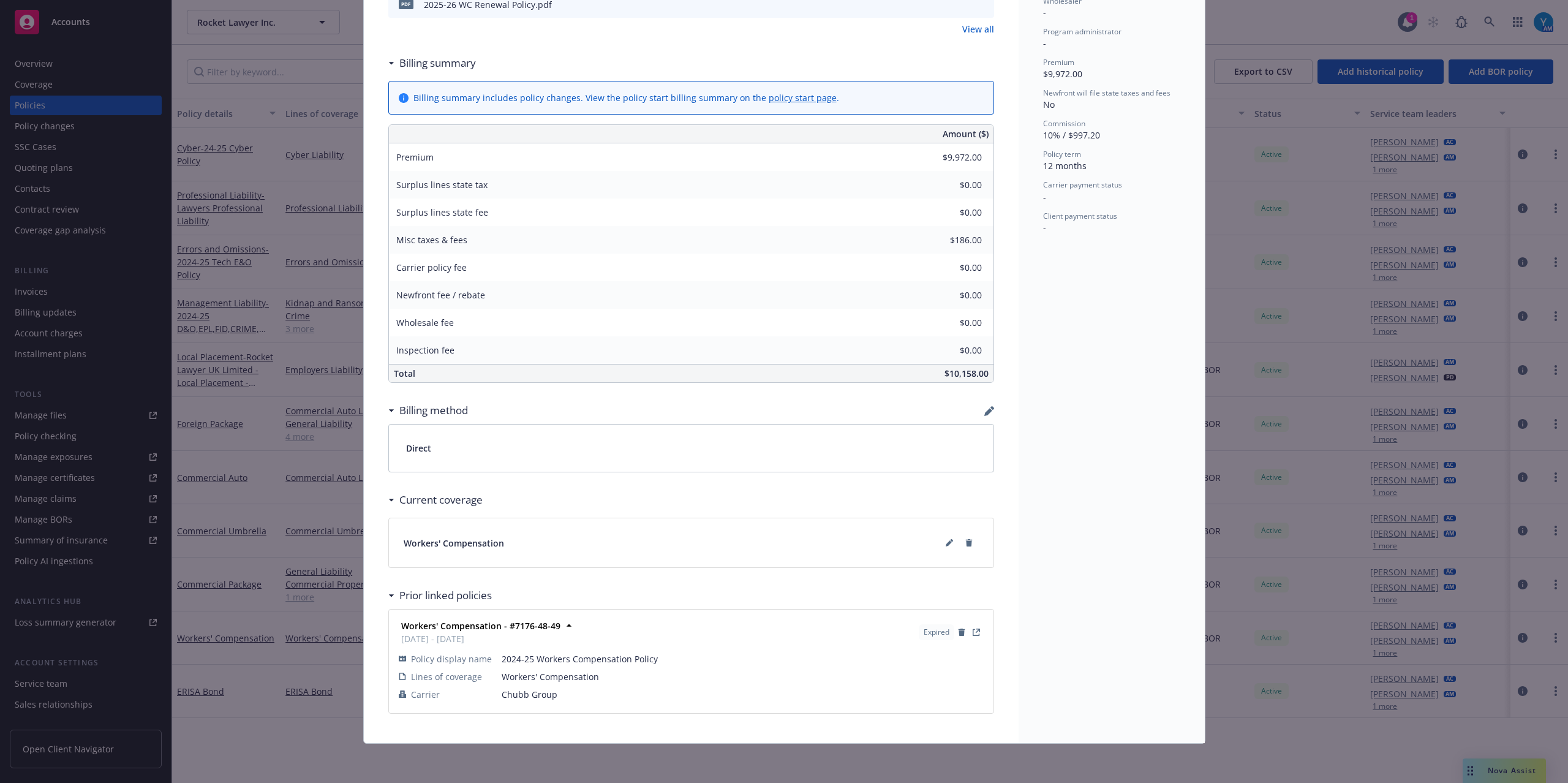
click at [975, 409] on div "Billing method" at bounding box center [691, 410] width 606 height 26
click at [984, 410] on icon "button" at bounding box center [989, 411] width 10 height 10
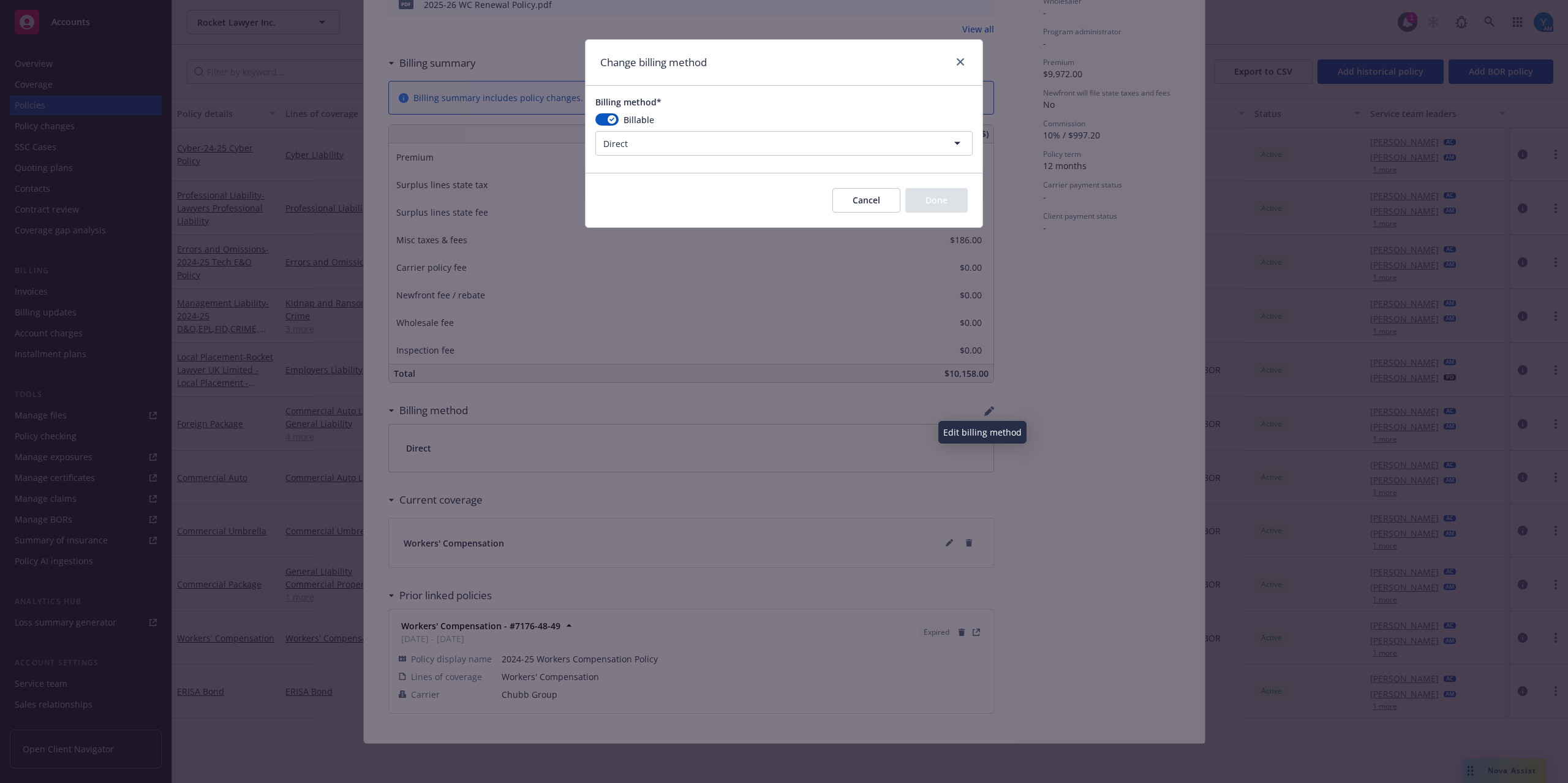
click at [670, 143] on html "Accounts Overview Coverage Policies Policy changes SSC Cases Quoting plans Cont…" at bounding box center [784, 392] width 1568 height 783
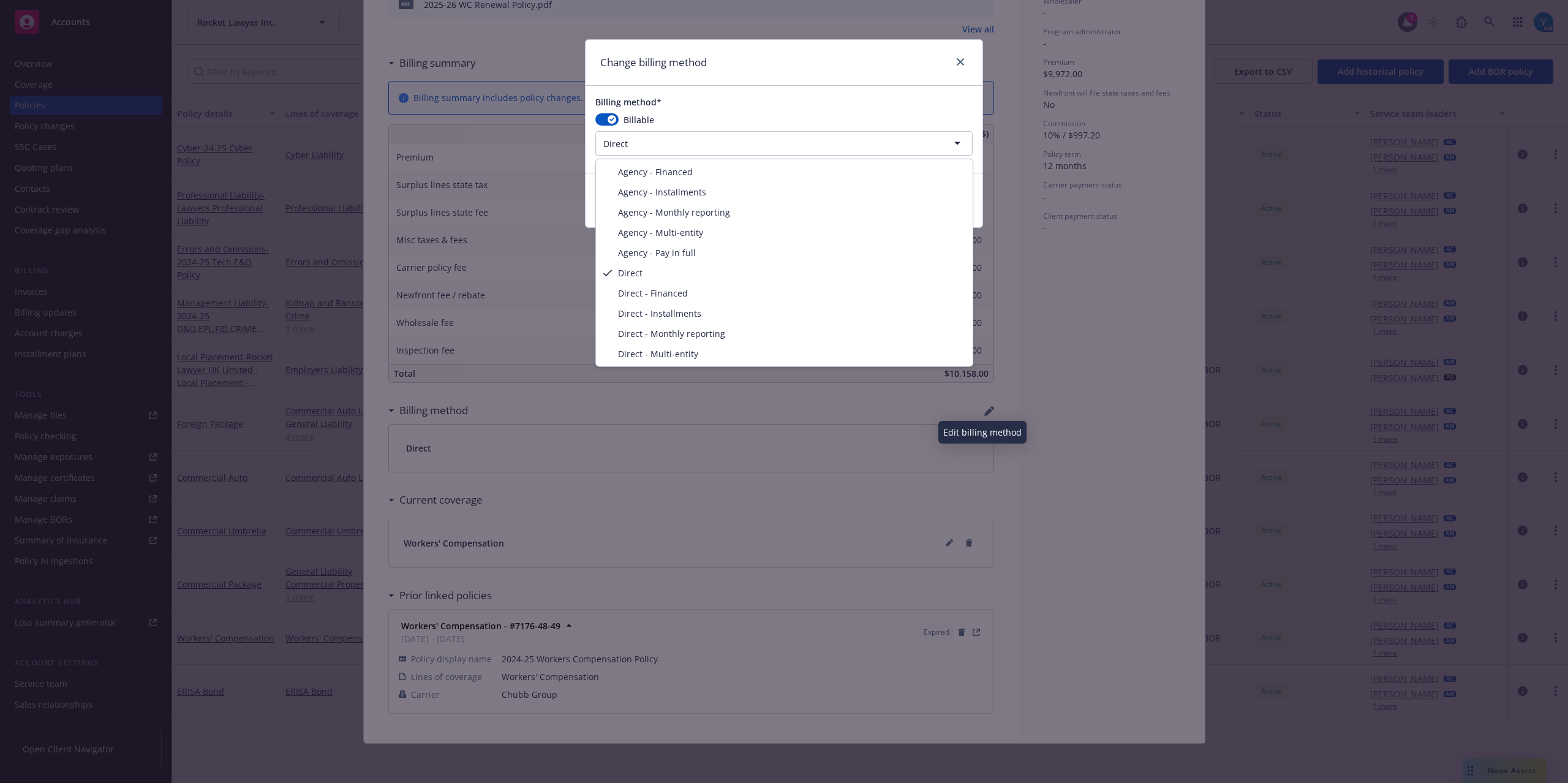
select select "AGENCY_INSTALLMENTS"
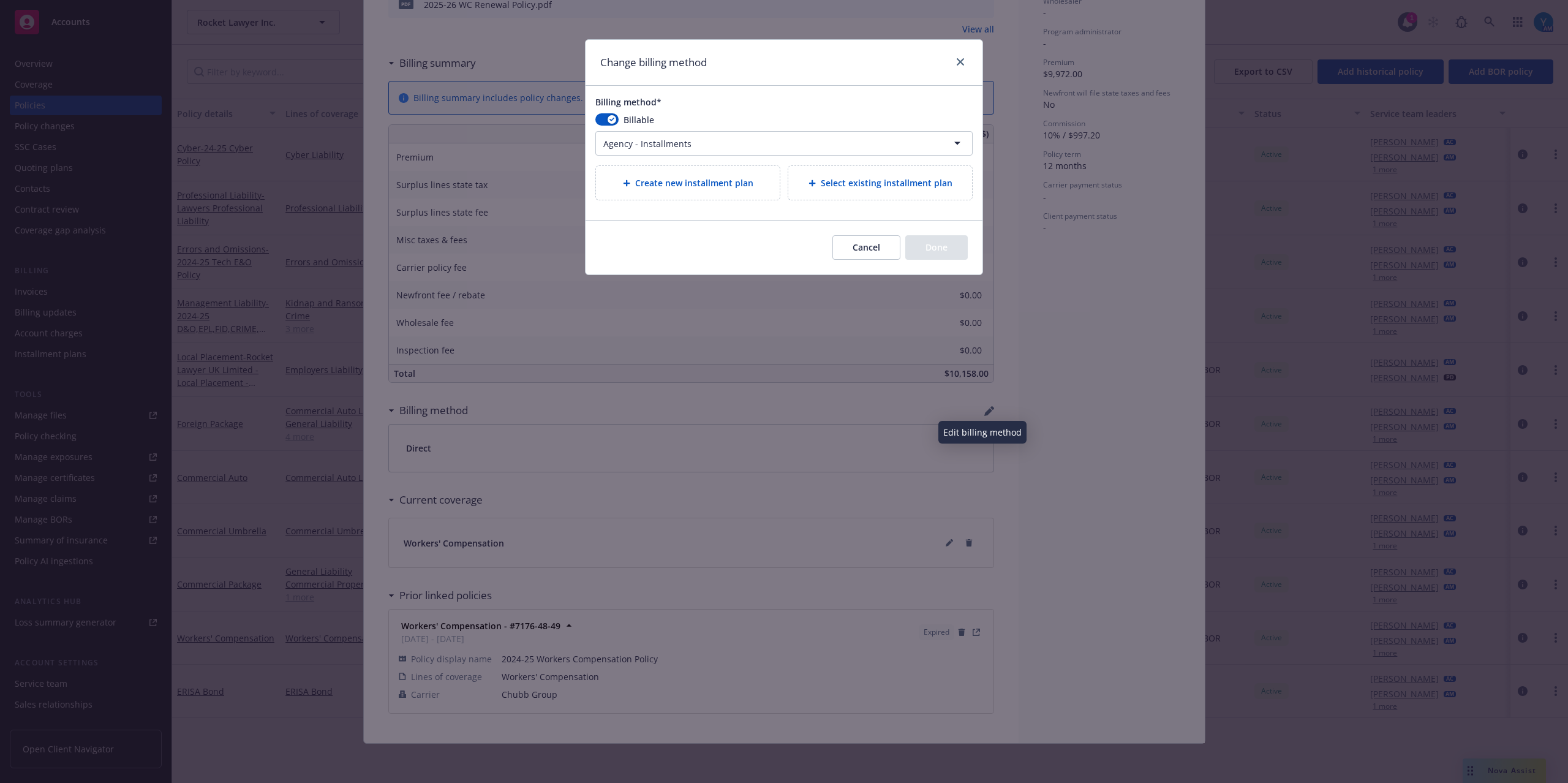
click at [721, 183] on span "Create new installment plan" at bounding box center [694, 183] width 118 height 13
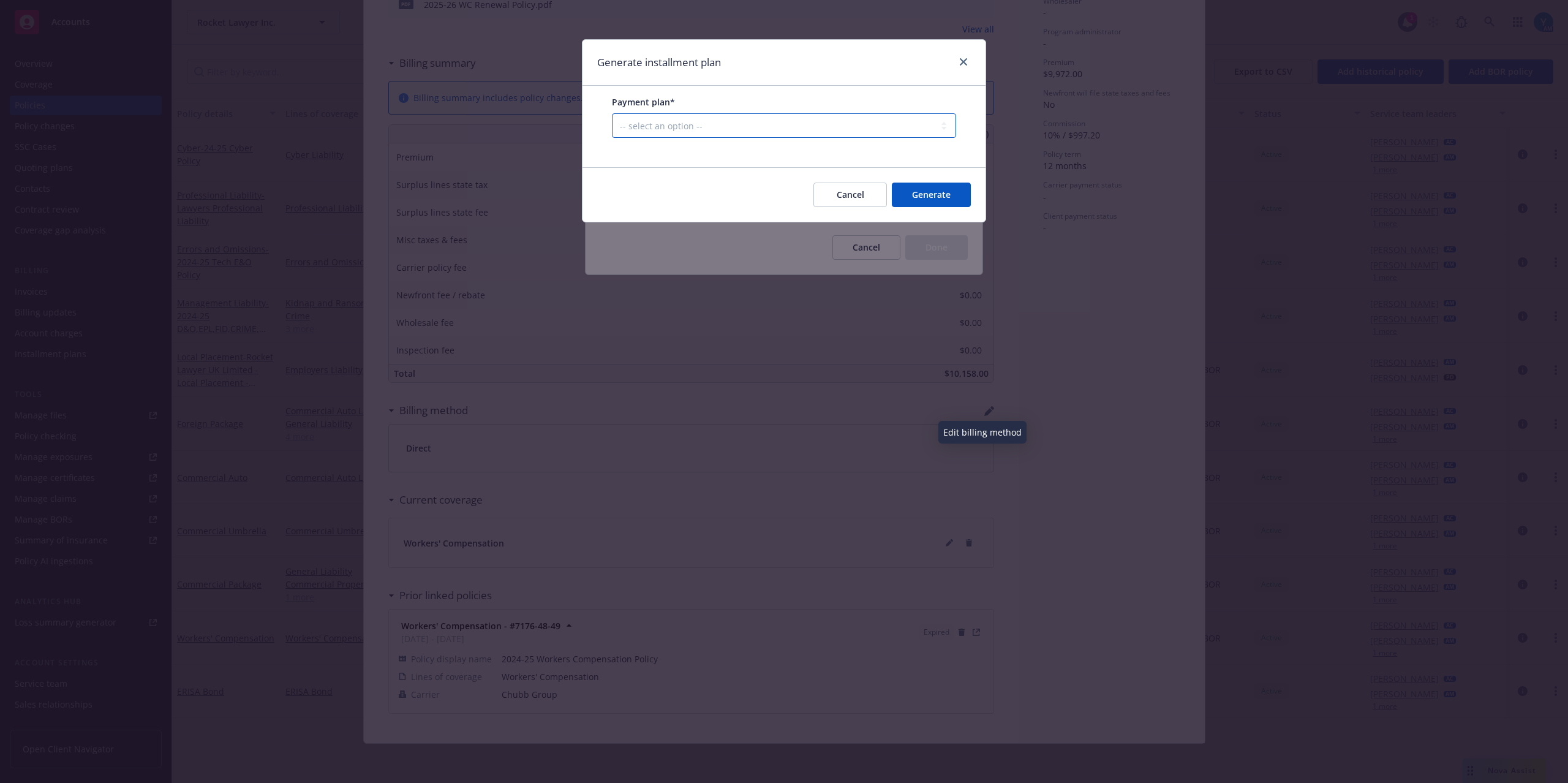
click at [666, 123] on select "-- select an option -- Only down payment 0% down payment + 12 monthly installme…" at bounding box center [784, 125] width 345 height 24
select select "25% down payment + 3 quarterly installments"
click at [612, 138] on select "-- select an option -- Only down payment 0% down payment + 12 monthly installme…" at bounding box center [784, 125] width 345 height 24
select select "QUARTERLY"
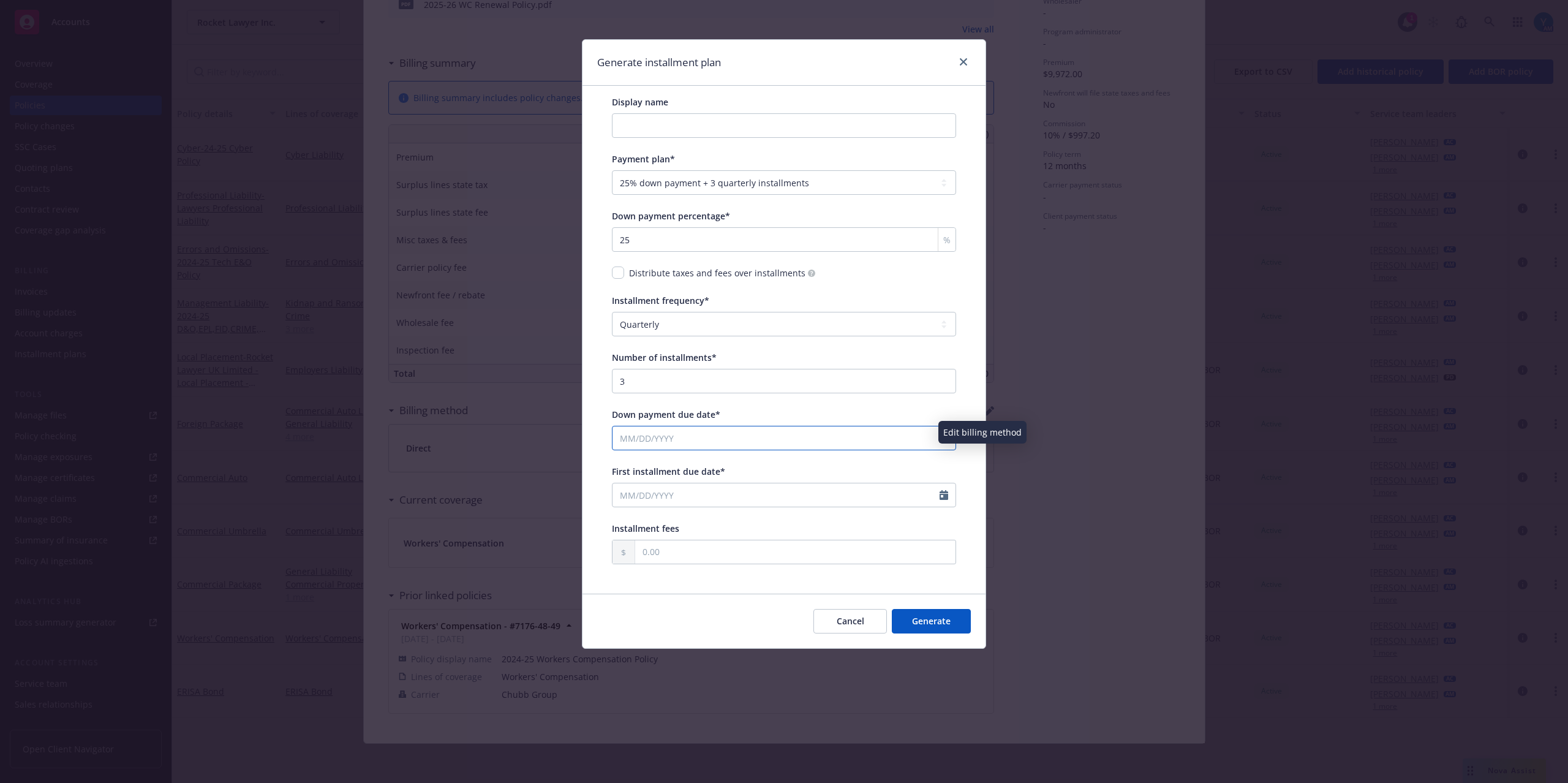
click at [679, 442] on input "Down payment due date*" at bounding box center [776, 438] width 327 height 23
select select "9"
type input "08/15/2025"
click at [971, 405] on div "Display name Payment plan* -- select an option -- Only down payment 0% down pay…" at bounding box center [784, 340] width 403 height 508
select select "9"
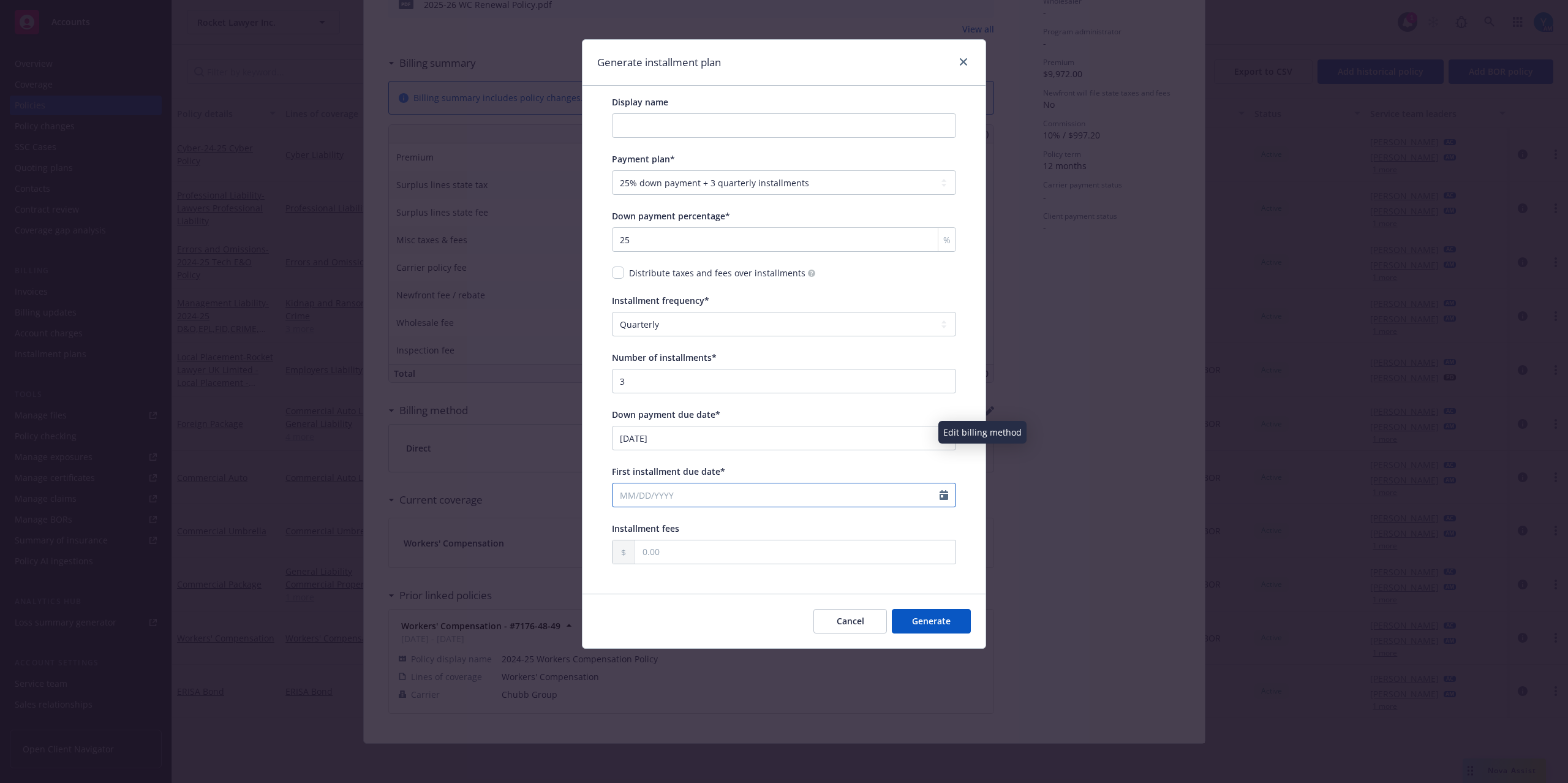
click at [634, 499] on input "First installment due date*" at bounding box center [776, 495] width 327 height 23
type input "11/15/2025"
click at [964, 524] on div "Display name Payment plan* -- select an option -- Only down payment 0% down pay…" at bounding box center [784, 330] width 364 height 488
click at [930, 627] on button "Generate" at bounding box center [931, 620] width 79 height 24
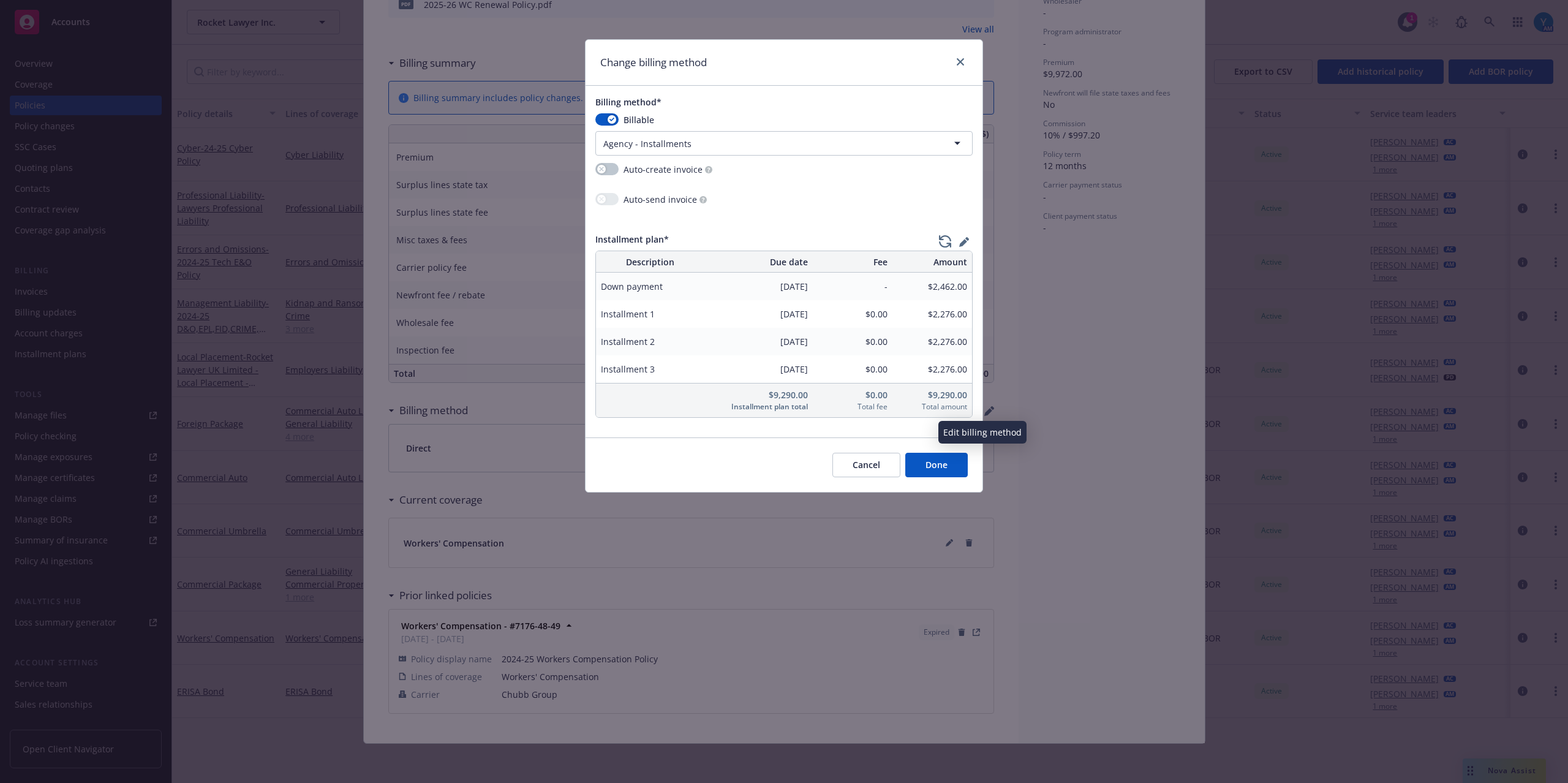
click at [961, 241] on icon "button" at bounding box center [964, 241] width 10 height 10
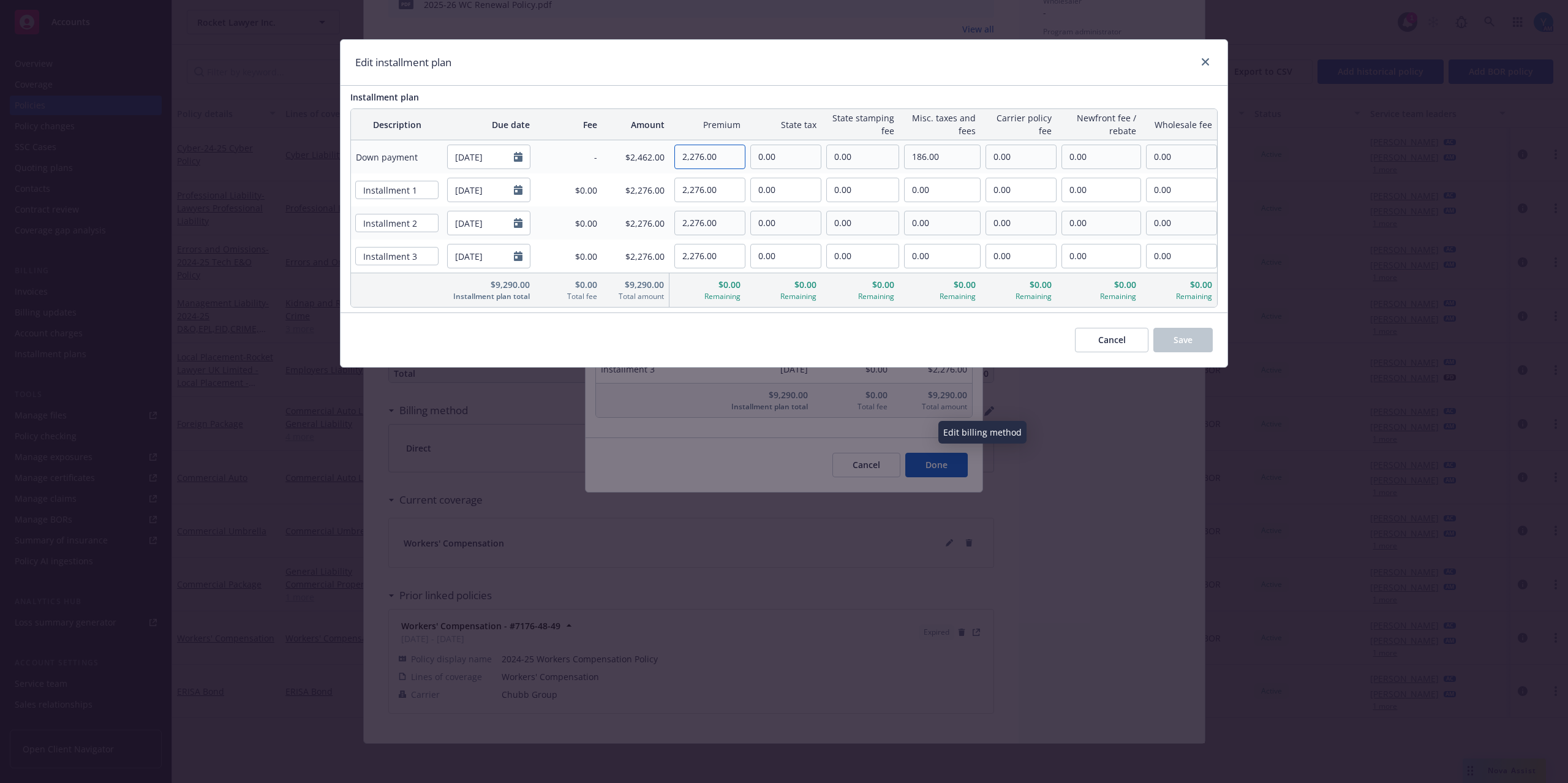
drag, startPoint x: 720, startPoint y: 151, endPoint x: 634, endPoint y: 189, distance: 94.0
click at [575, 159] on tr "Down payment 08/15/2025 - $2,462.00 2,276.00 0.00 0.00 186.00 0.00 0.00 0.00" at bounding box center [784, 157] width 866 height 33
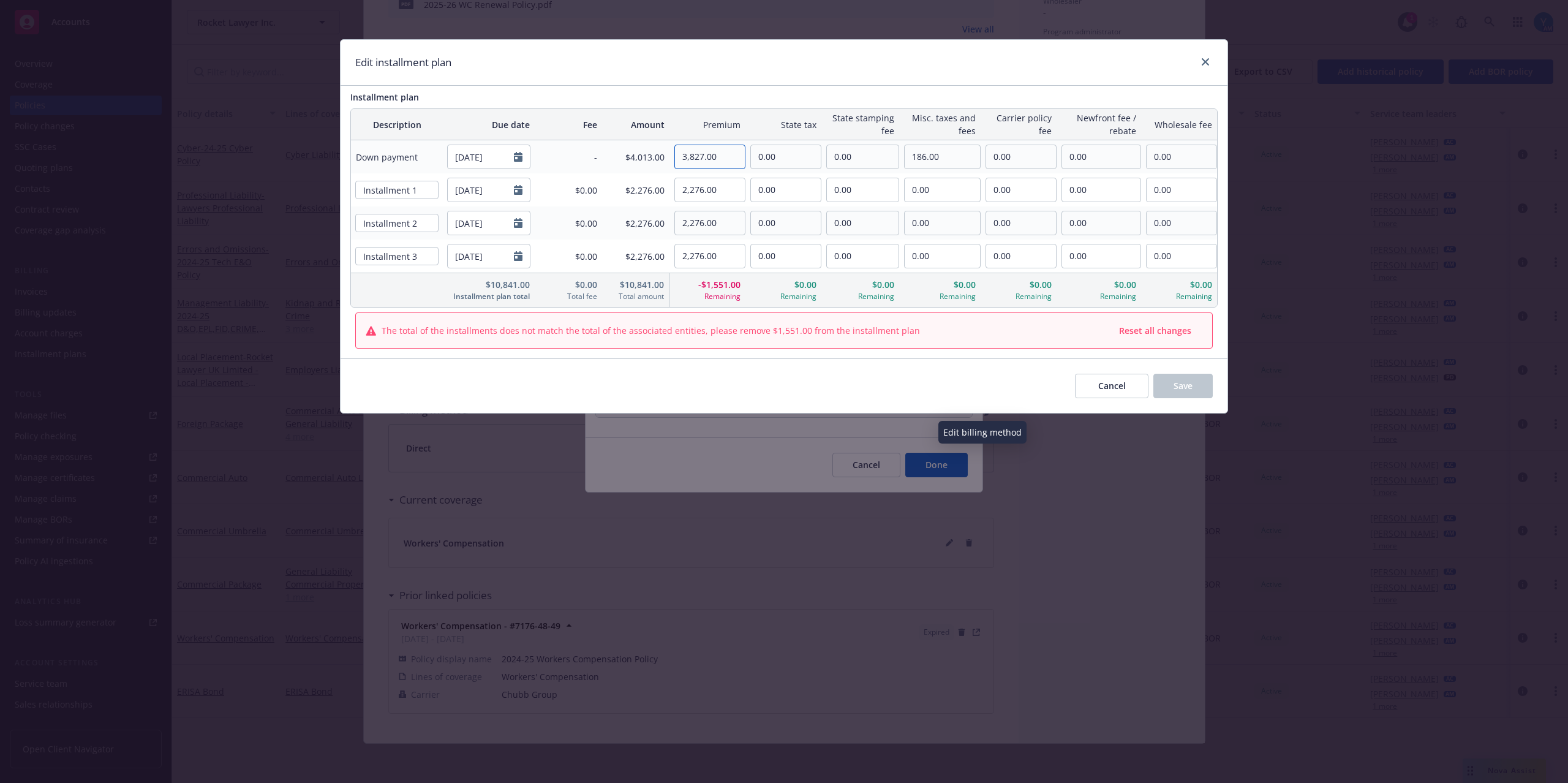
type input "3,827.00"
click at [793, 55] on div "Edit installment plan" at bounding box center [784, 63] width 887 height 46
drag, startPoint x: 723, startPoint y: 196, endPoint x: 640, endPoint y: 189, distance: 83.3
click at [640, 189] on tr "Installment 1 11/15/2025 $0.00 $2,276.00 2,276.00 0.00 0.00 0.00 0.00 0.00 0.00" at bounding box center [784, 190] width 866 height 33
type input "1,821.00"
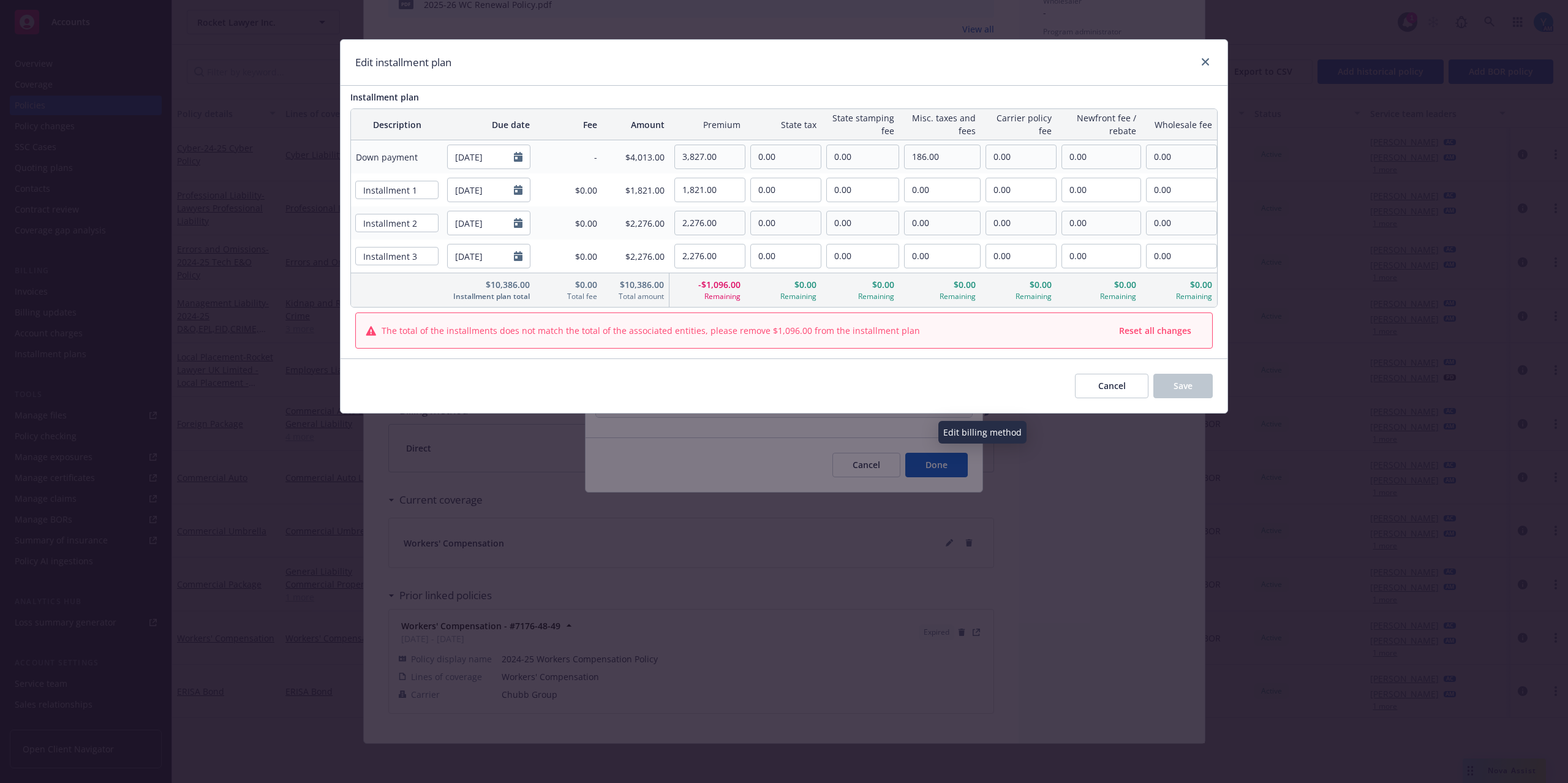
click at [1015, 87] on div "Installment plan Description Due date Fee Amount Premium State tax State stampi…" at bounding box center [784, 222] width 887 height 273
drag, startPoint x: 731, startPoint y: 202, endPoint x: 626, endPoint y: 199, distance: 105.0
click at [627, 200] on tr "Installment 1 11/15/2025 $0.00 $1,821.00 1,821.00 0.00 0.00 0.00 0.00 0.00 0.00" at bounding box center [784, 190] width 866 height 33
drag, startPoint x: 736, startPoint y: 222, endPoint x: 652, endPoint y: 224, distance: 84.0
click at [653, 224] on tr "Installment 2 02/15/2026 $0.00 $2,276.00 2,276.00 0.00 0.00 0.00 0.00 0.00 0.00" at bounding box center [784, 223] width 866 height 33
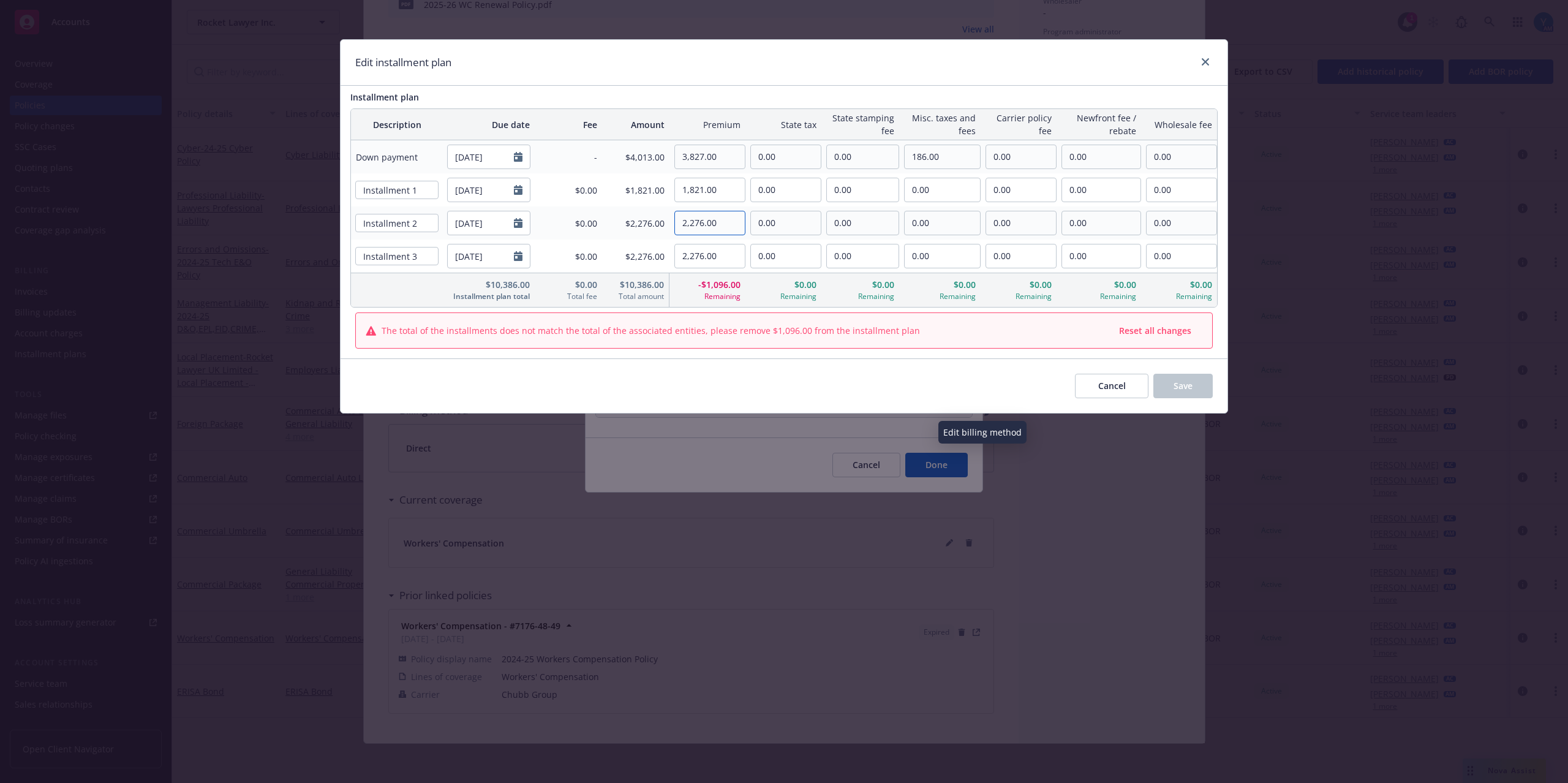
paste input "1,821"
type input "1,821.00"
drag, startPoint x: 722, startPoint y: 254, endPoint x: 595, endPoint y: 259, distance: 127.1
click at [595, 259] on tr "Installment 3 05/15/2026 $0.00 $2,276.00 2,276.00 0.00 0.00 0.00 0.00 0.00 0.00" at bounding box center [784, 256] width 866 height 33
paste input "1,821"
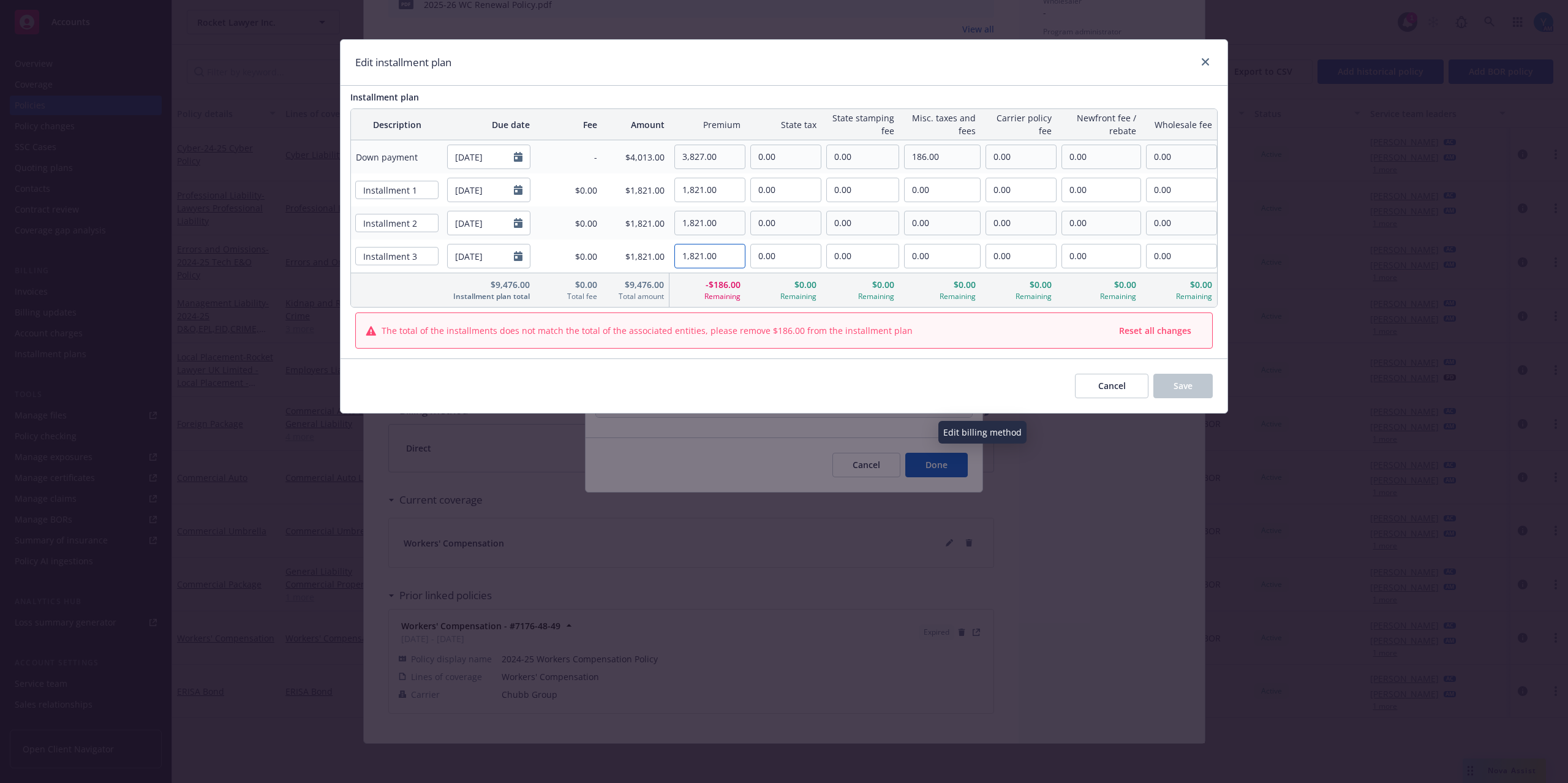
type input "1,821.00"
click at [812, 79] on div "Edit installment plan" at bounding box center [784, 63] width 887 height 46
drag, startPoint x: 734, startPoint y: 156, endPoint x: 623, endPoint y: 155, distance: 111.0
click at [623, 155] on tr "Down payment 08/15/2025 - $4,013.00 3,827.00 0.00 0.00 186.00 0.00 0.00 0.00" at bounding box center [784, 157] width 866 height 33
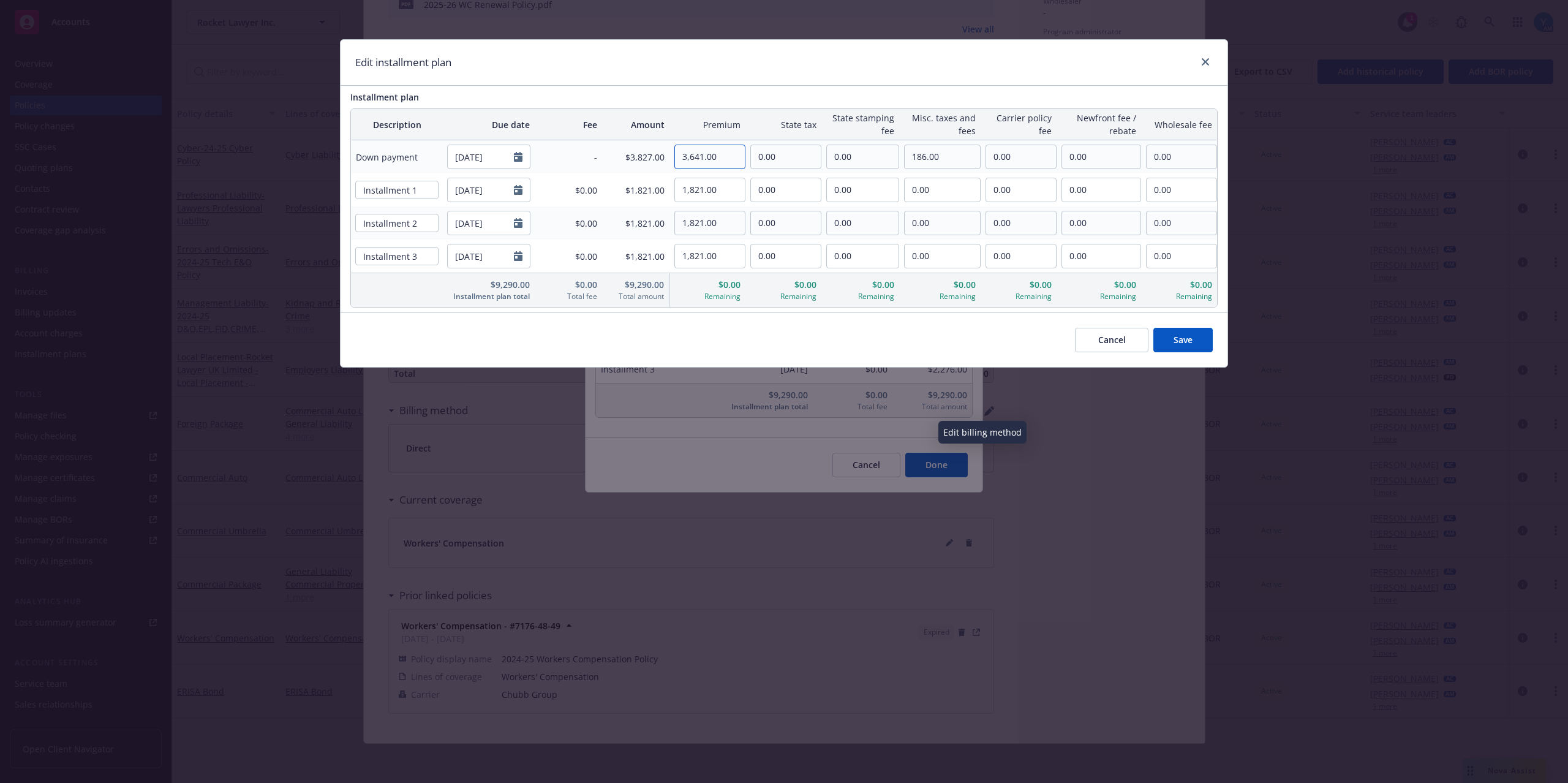
type input "3,641.00"
click at [836, 74] on div "Edit installment plan" at bounding box center [784, 63] width 887 height 46
click at [1209, 345] on button "Save" at bounding box center [1184, 340] width 59 height 24
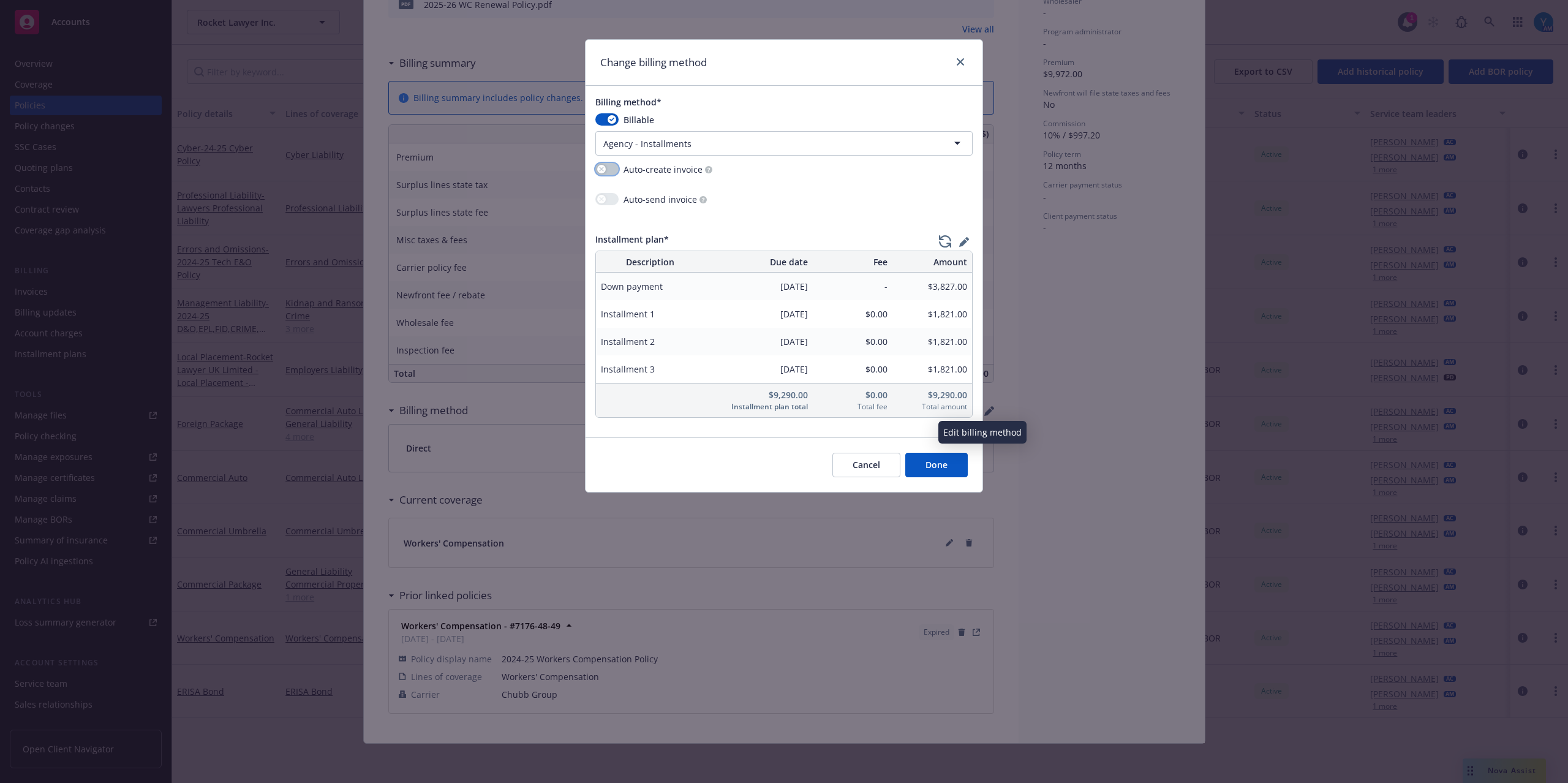
click at [609, 168] on button "button" at bounding box center [607, 170] width 23 height 13
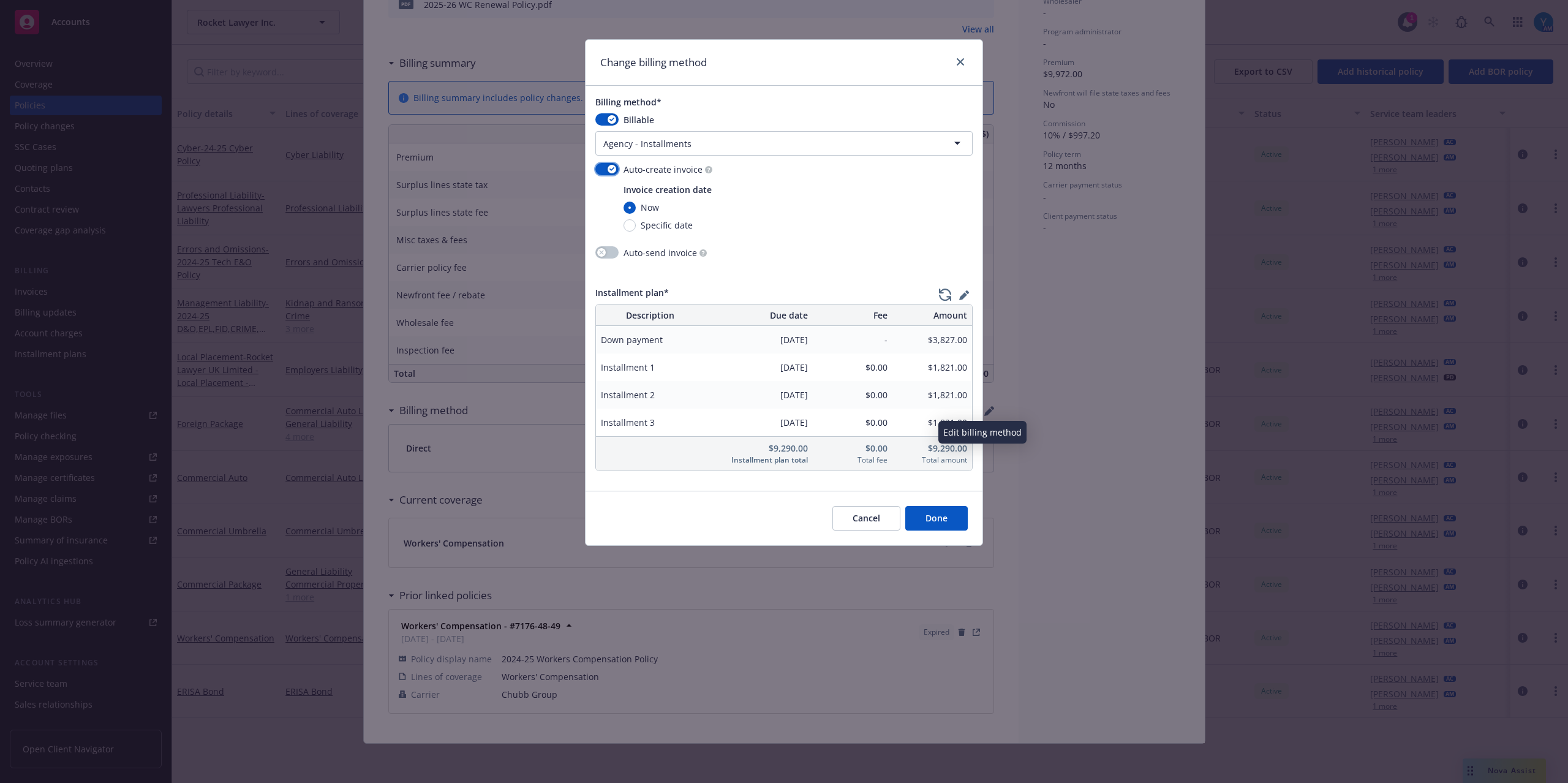
click at [606, 169] on button "button" at bounding box center [607, 170] width 23 height 13
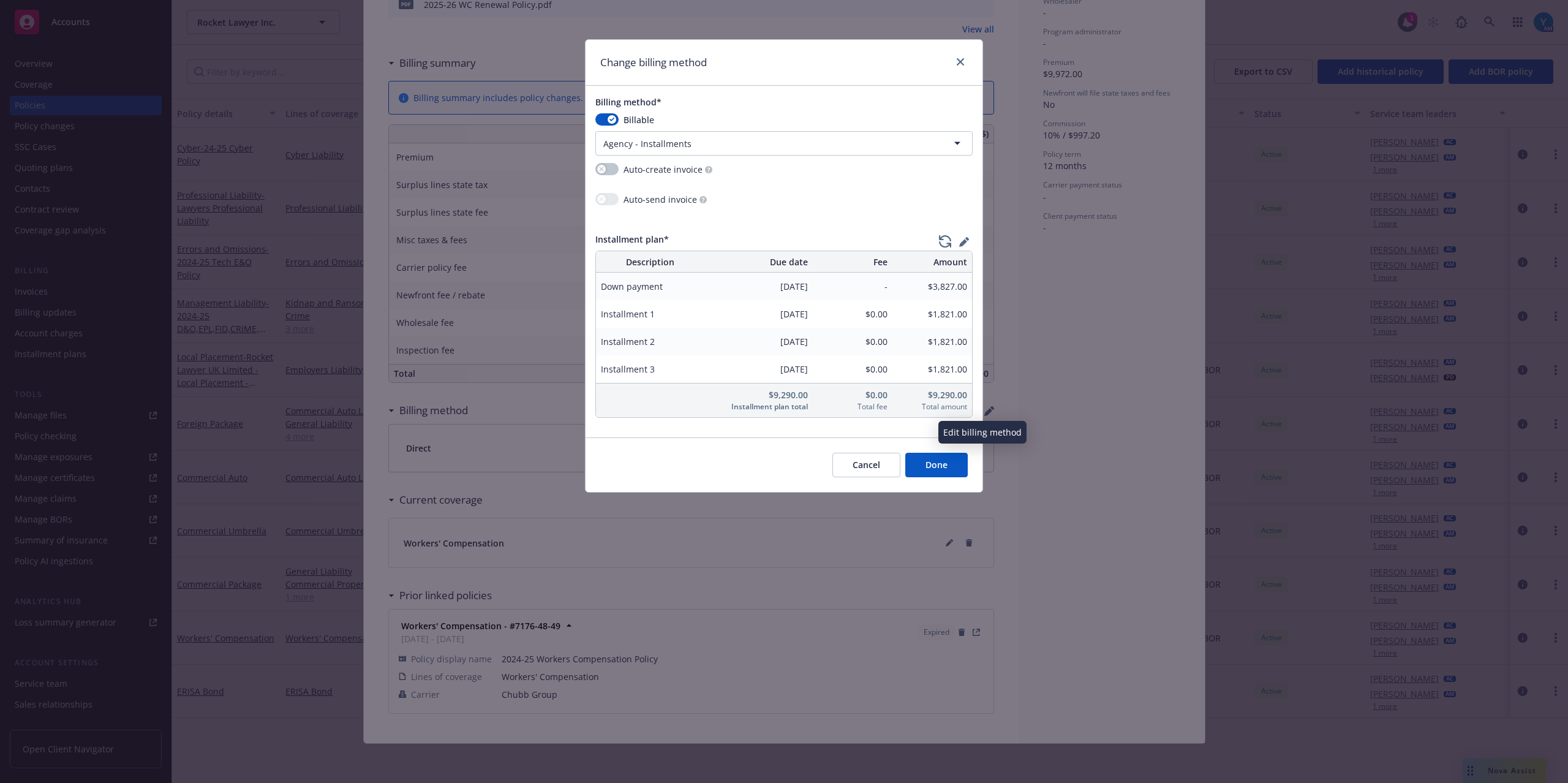
click at [940, 466] on button "Done" at bounding box center [937, 464] width 63 height 24
click at [938, 477] on button "Done" at bounding box center [937, 464] width 63 height 24
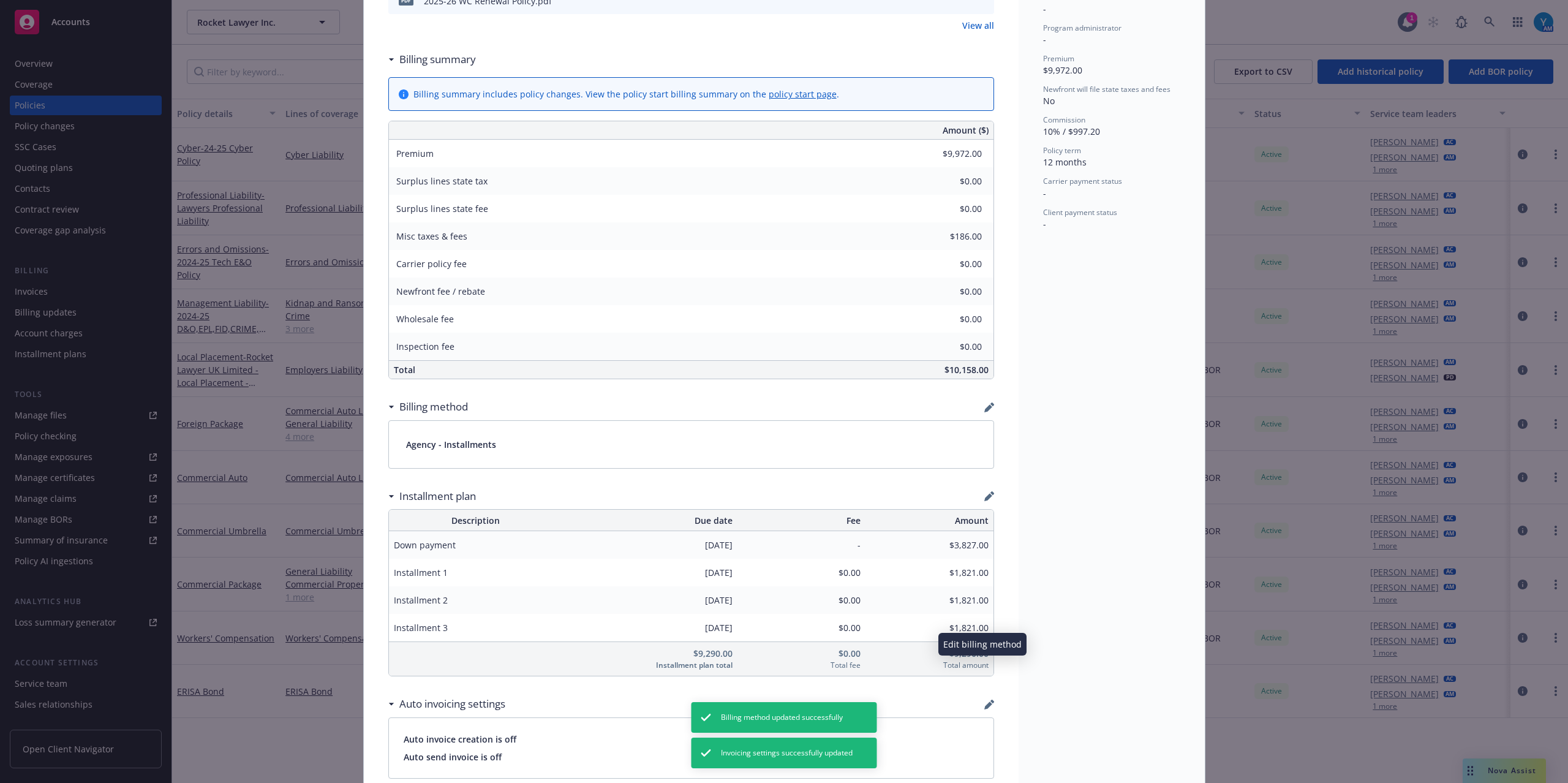
scroll to position [0, 0]
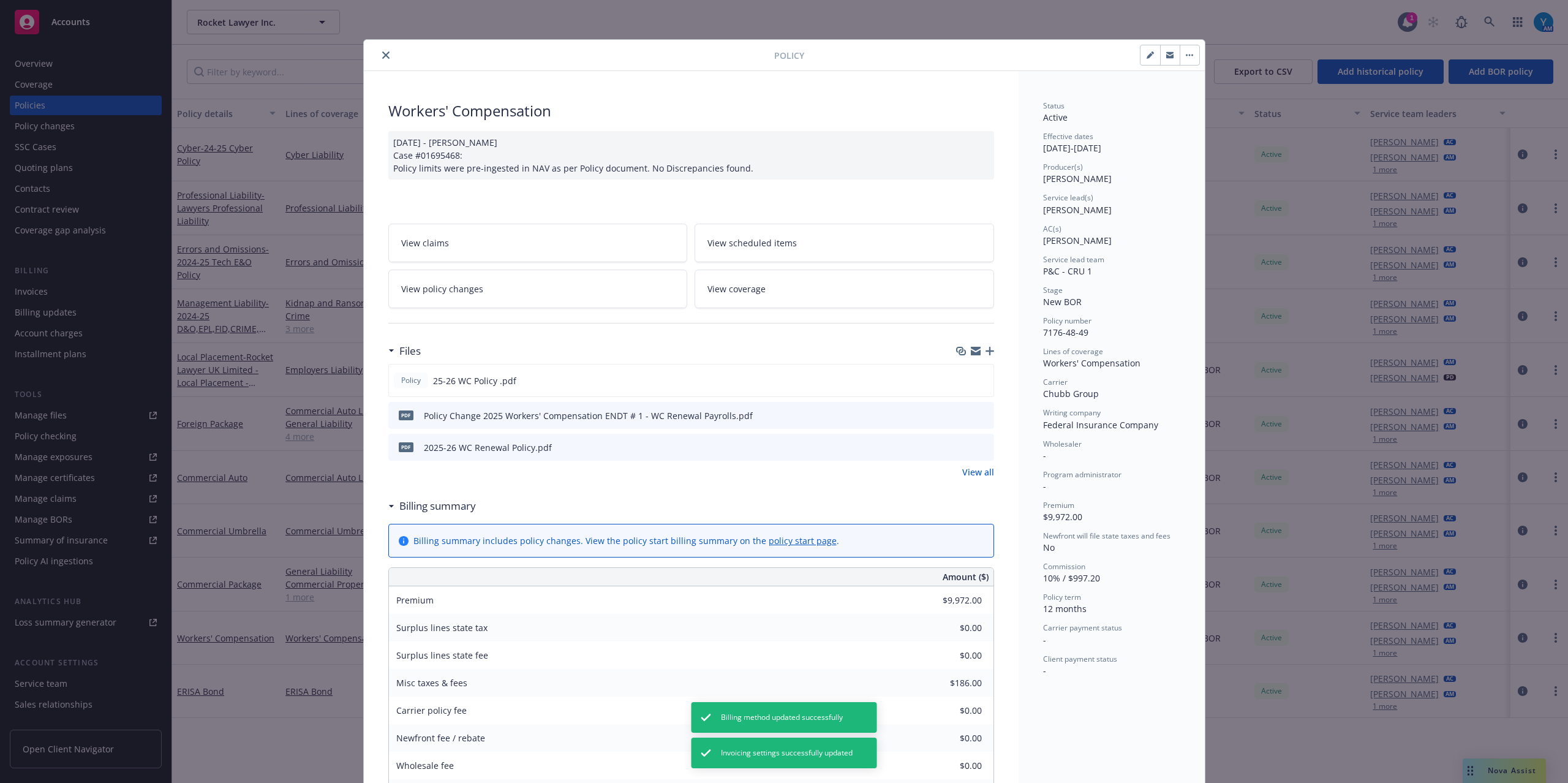
click at [527, 297] on link "View policy changes" at bounding box center [538, 288] width 299 height 38
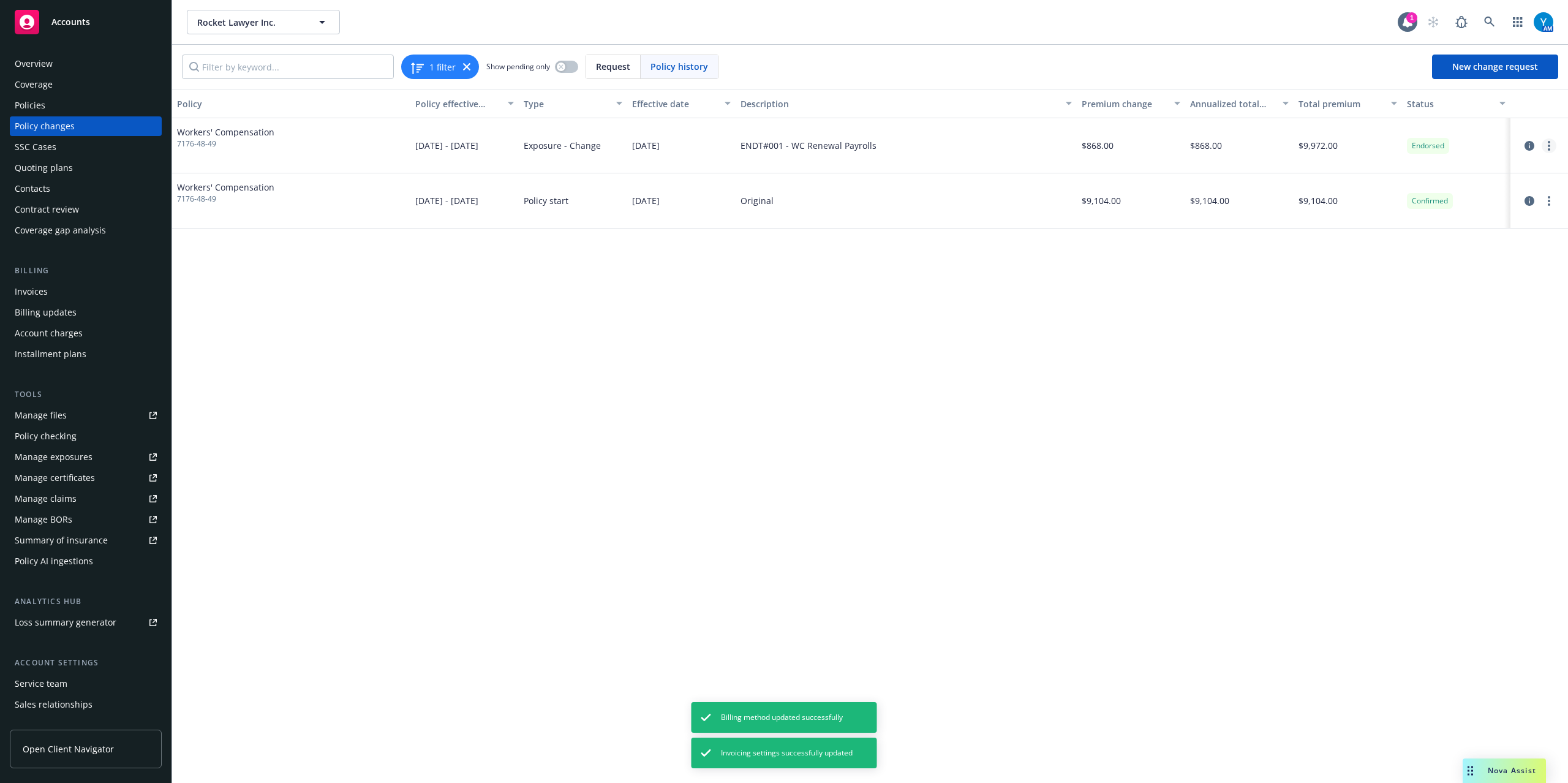
click at [1548, 149] on circle "more" at bounding box center [1549, 149] width 2 height 2
click at [1424, 248] on link "Edit billing info" at bounding box center [1451, 245] width 210 height 24
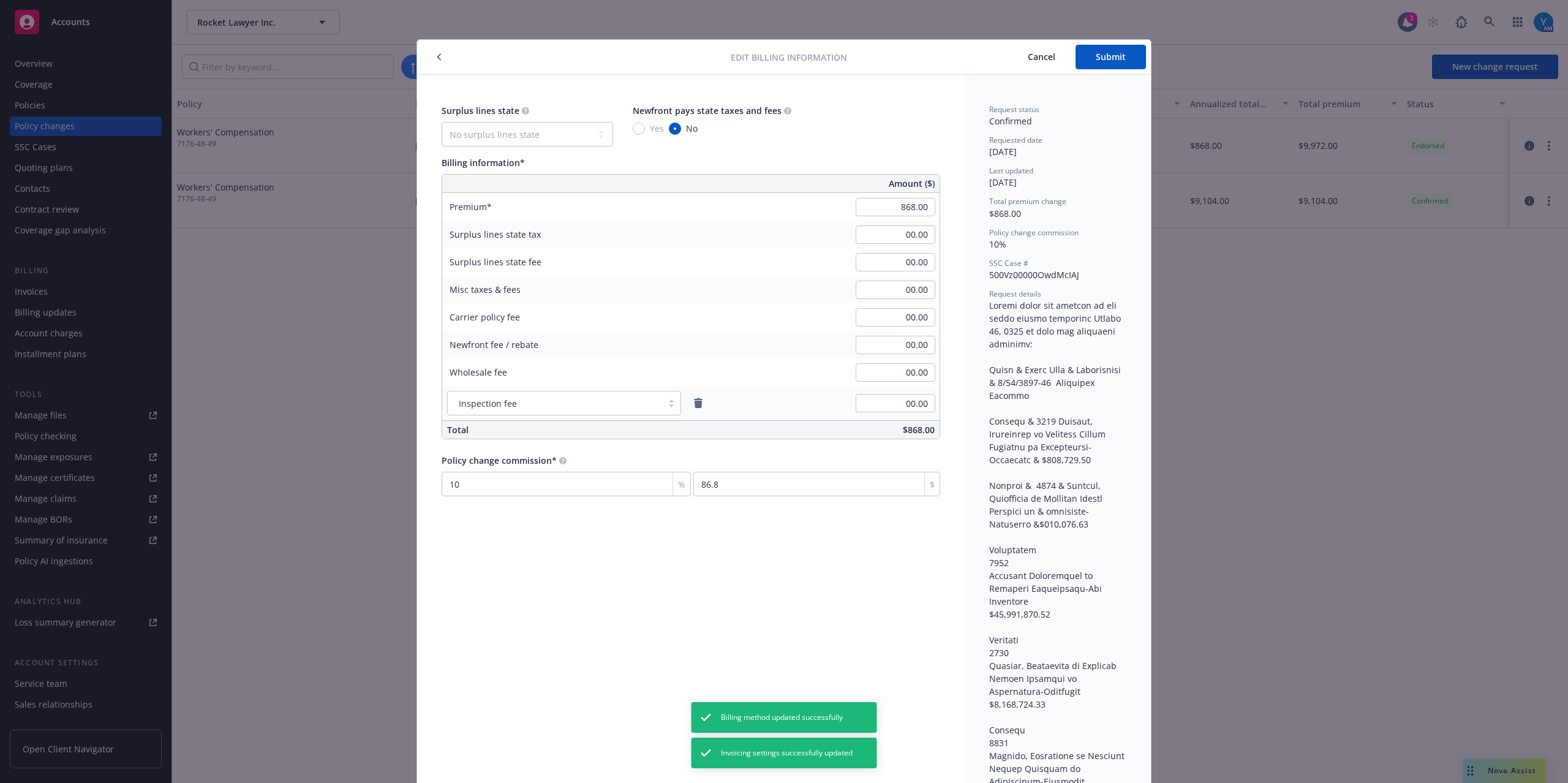
scroll to position [37, 0]
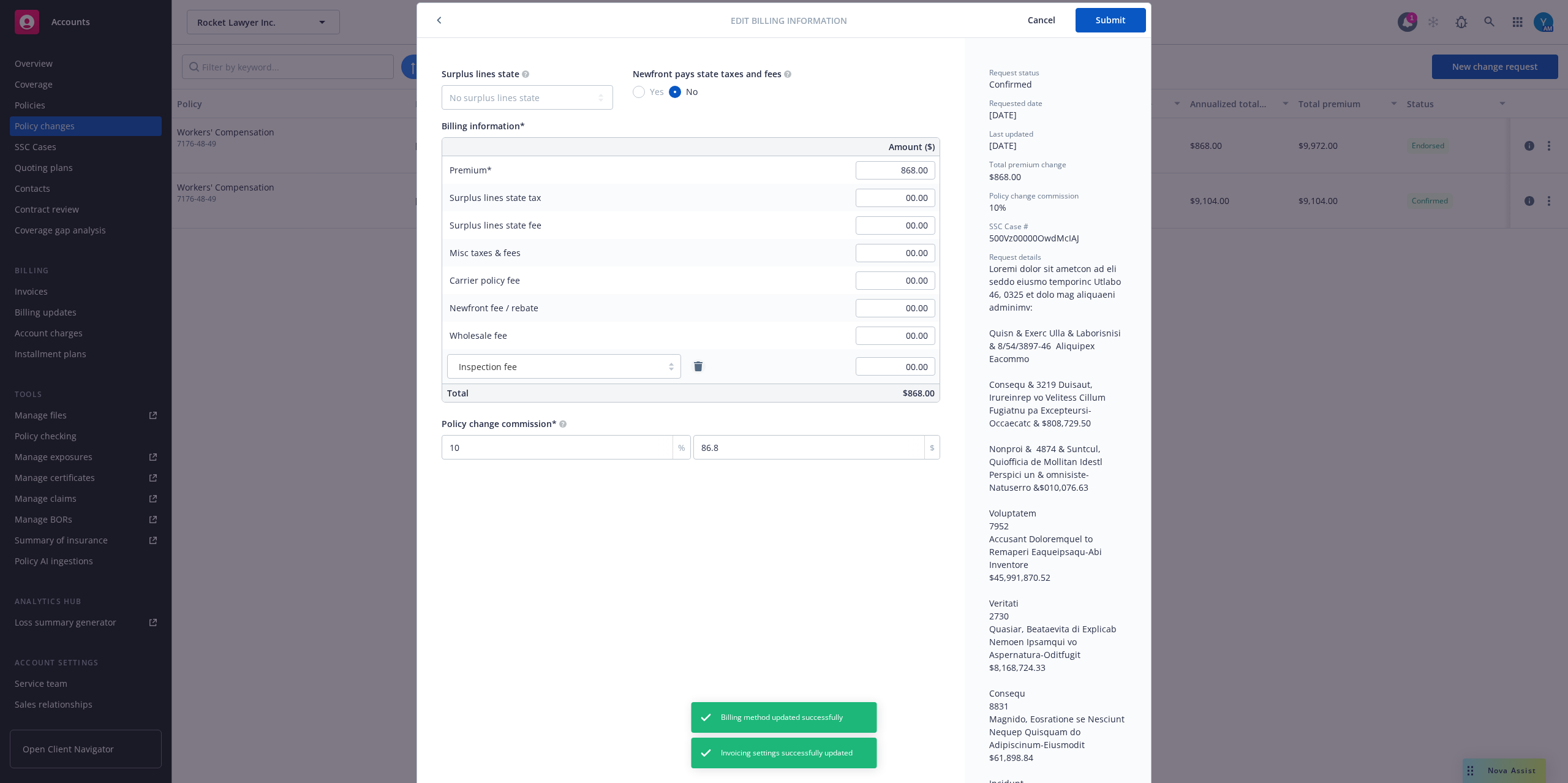
click at [695, 370] on icon "remove" at bounding box center [698, 366] width 9 height 10
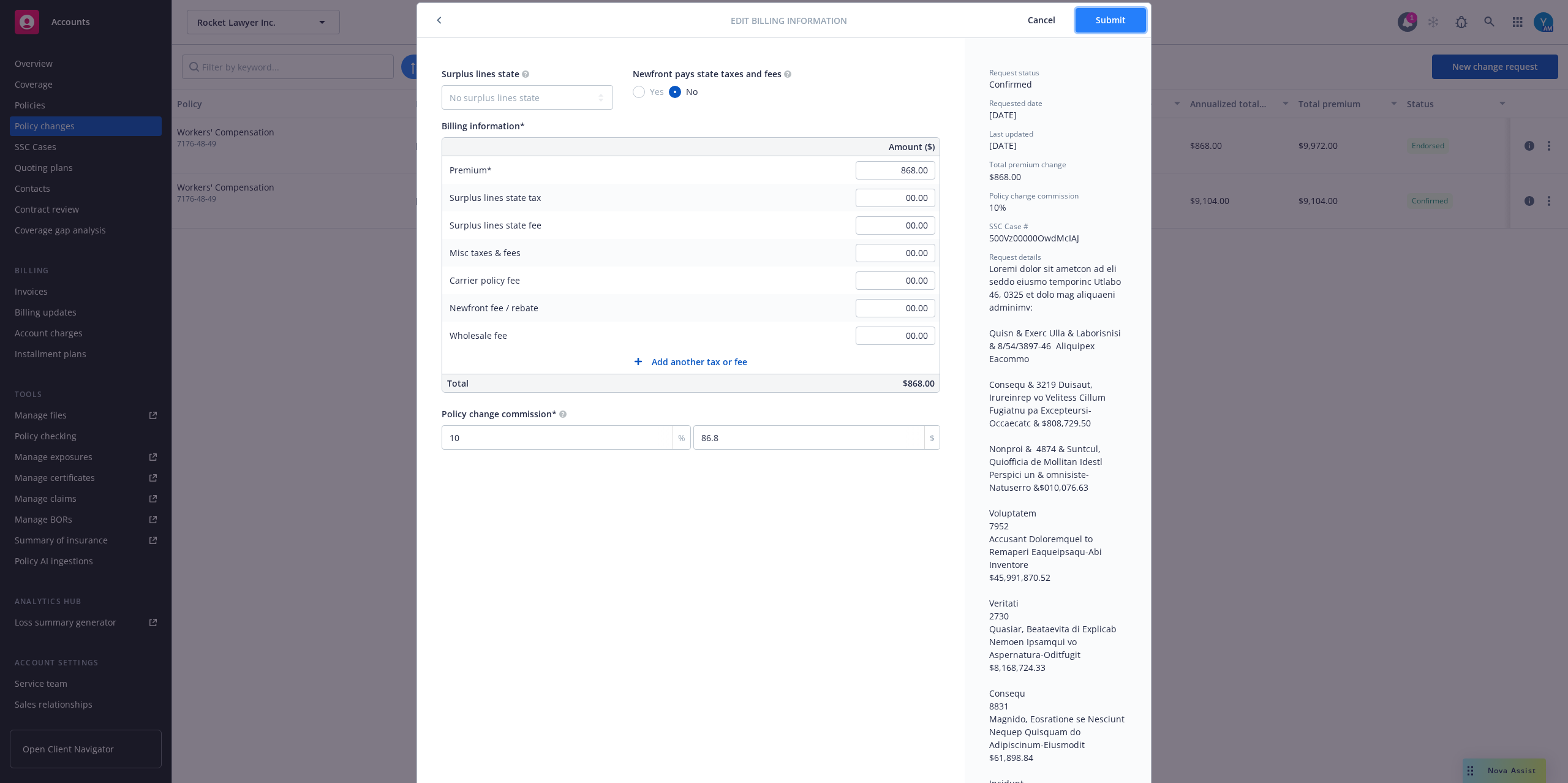
click at [1119, 15] on span "Submit" at bounding box center [1111, 20] width 30 height 12
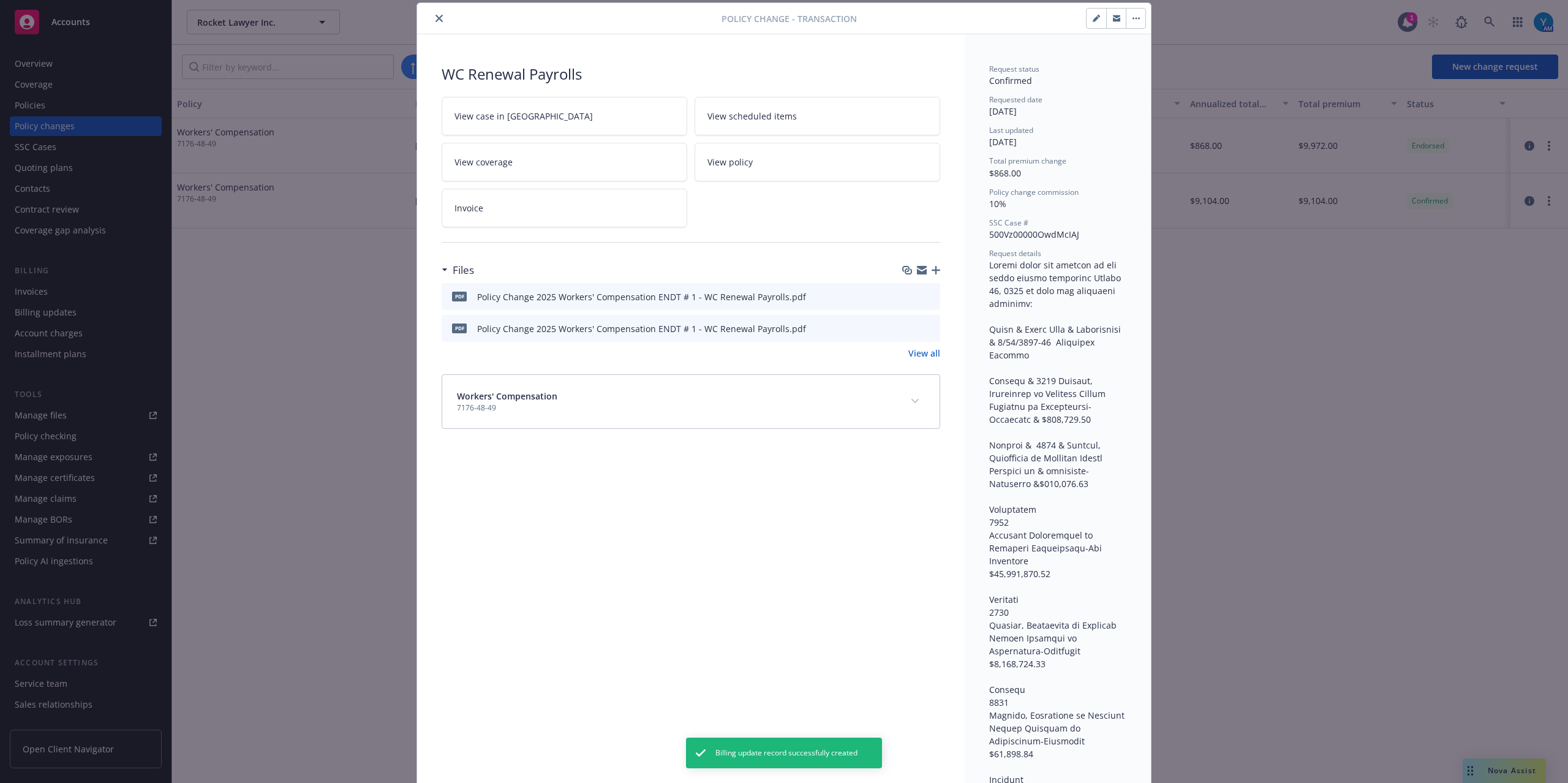
click at [438, 18] on button "close" at bounding box center [439, 18] width 15 height 15
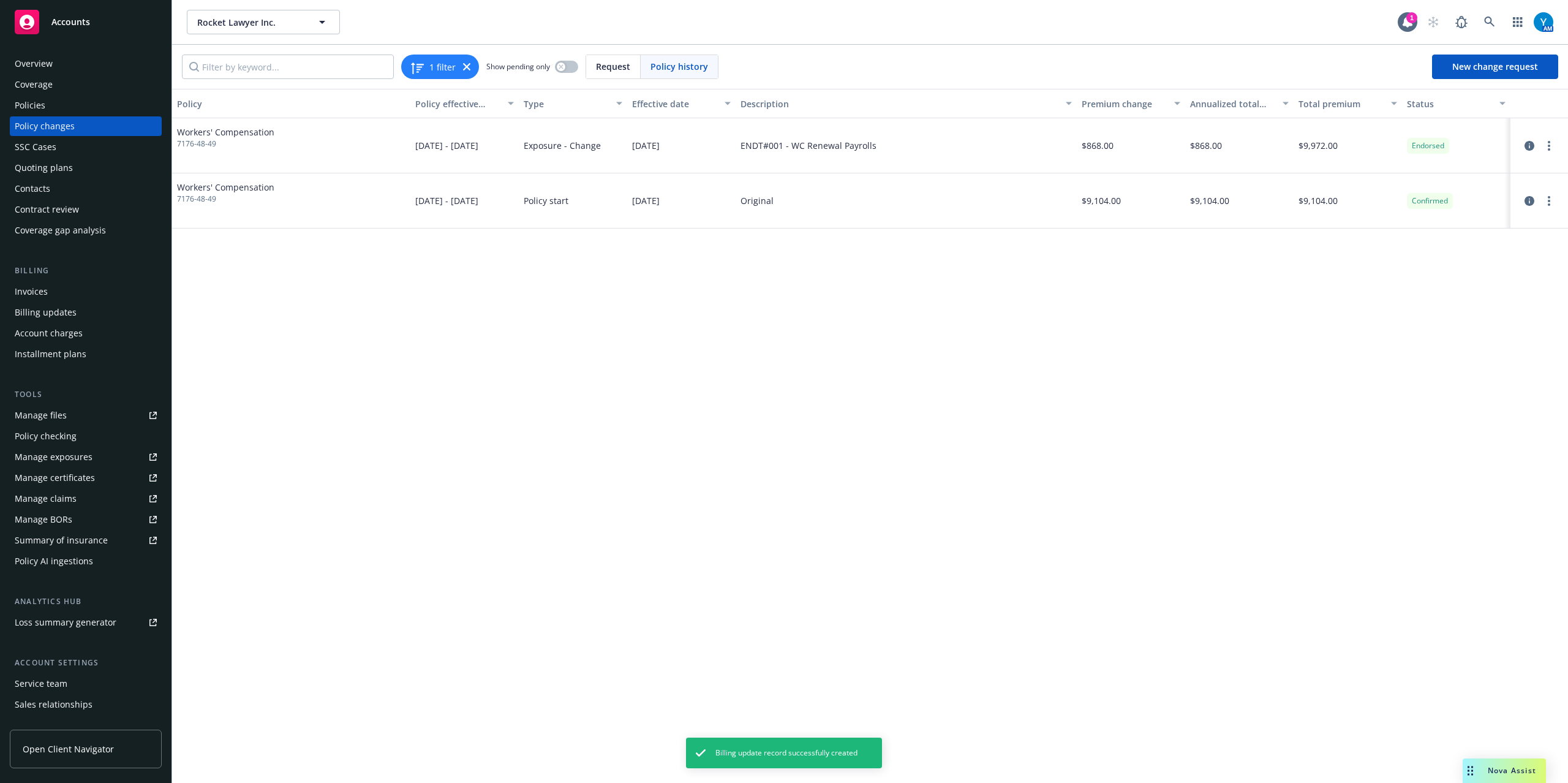
click at [73, 294] on div "Invoices" at bounding box center [86, 291] width 142 height 20
